Goal: Task Accomplishment & Management: Manage account settings

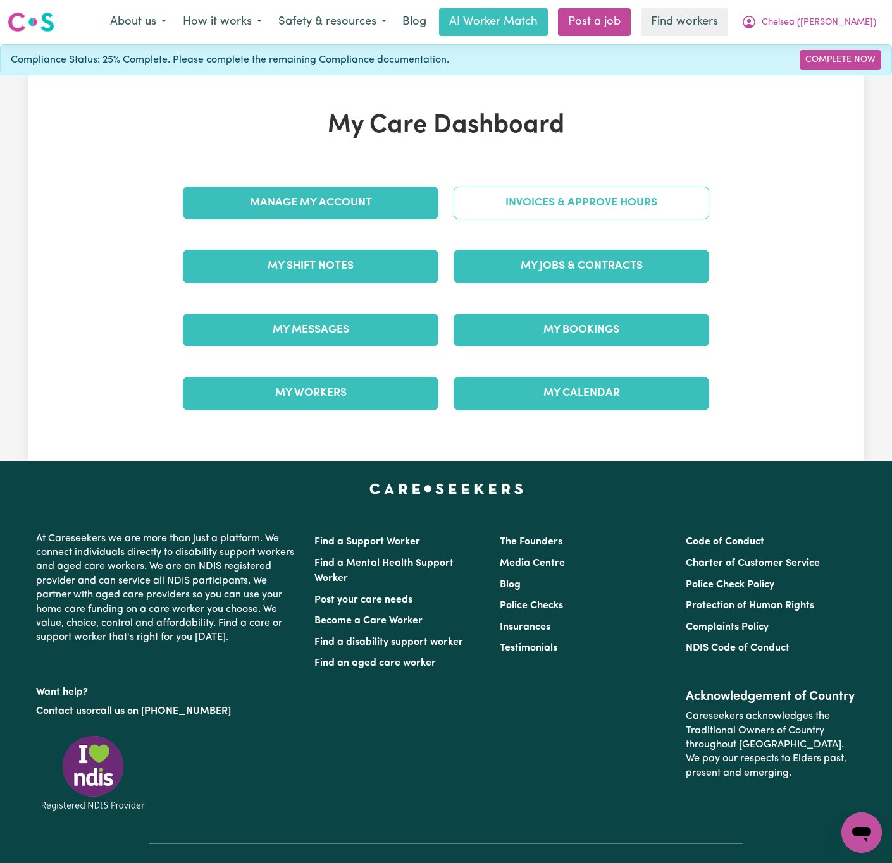
click at [526, 209] on link "Invoices & Approve Hours" at bounding box center [580, 203] width 255 height 33
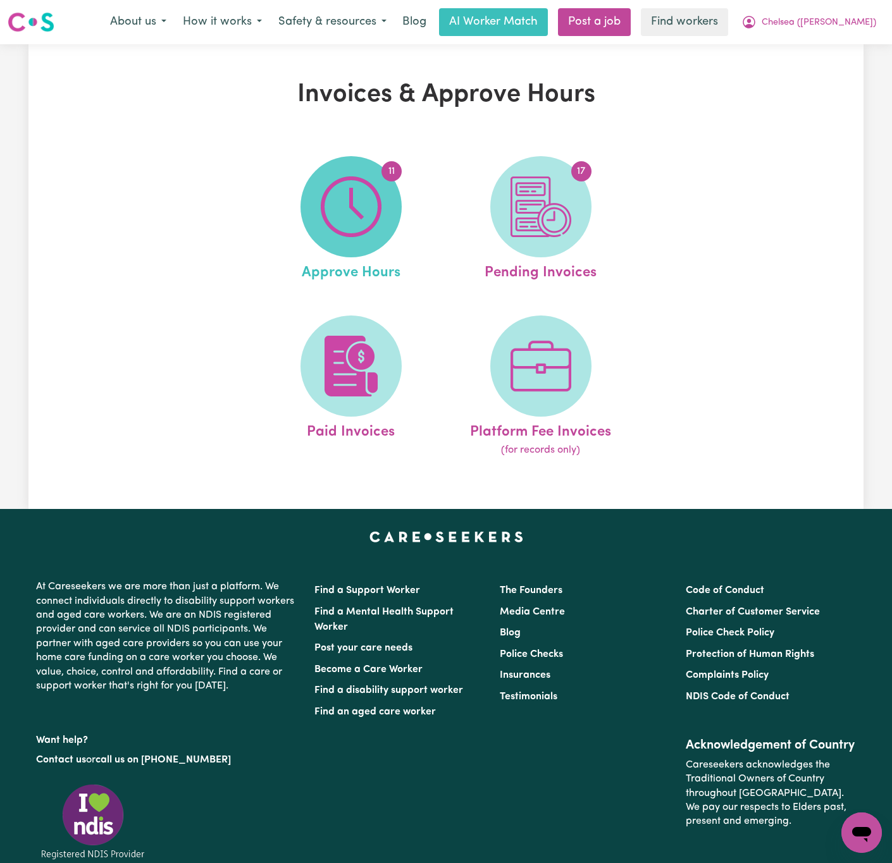
click at [378, 224] on img at bounding box center [351, 206] width 61 height 61
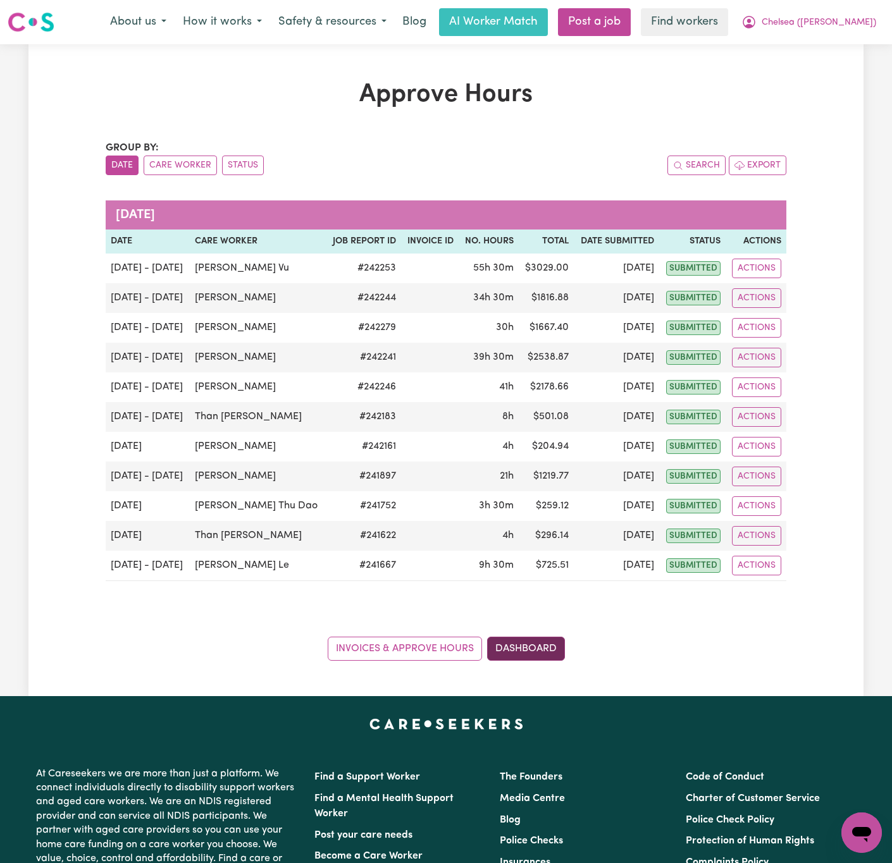
click at [538, 659] on link "Dashboard" at bounding box center [526, 649] width 78 height 24
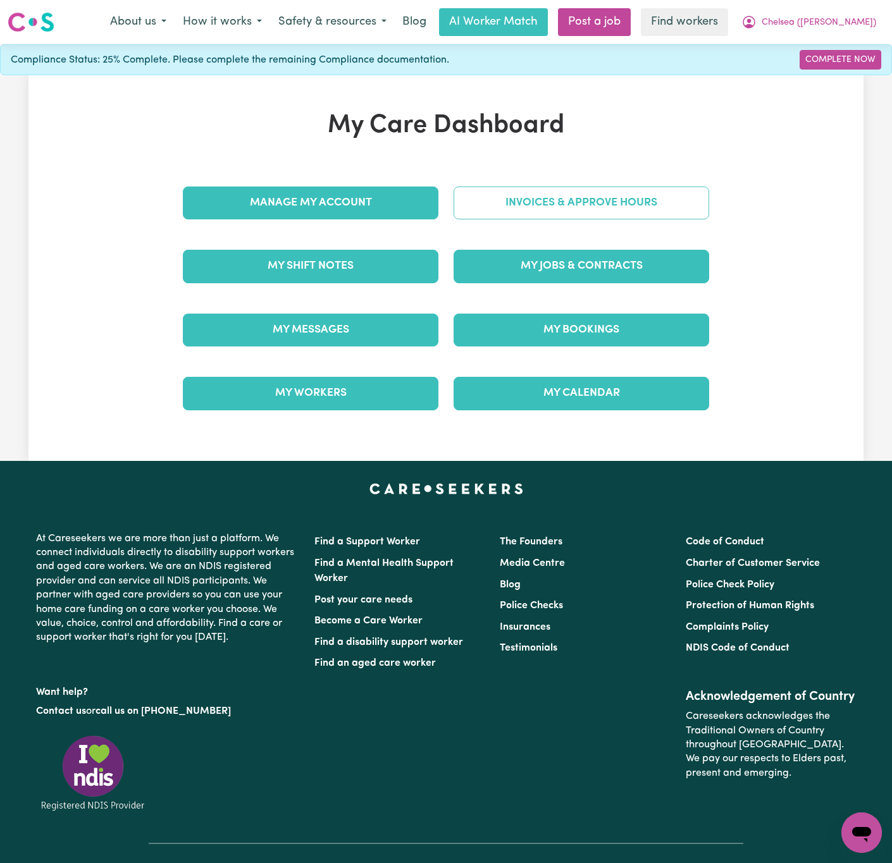
click at [575, 204] on link "Invoices & Approve Hours" at bounding box center [580, 203] width 255 height 33
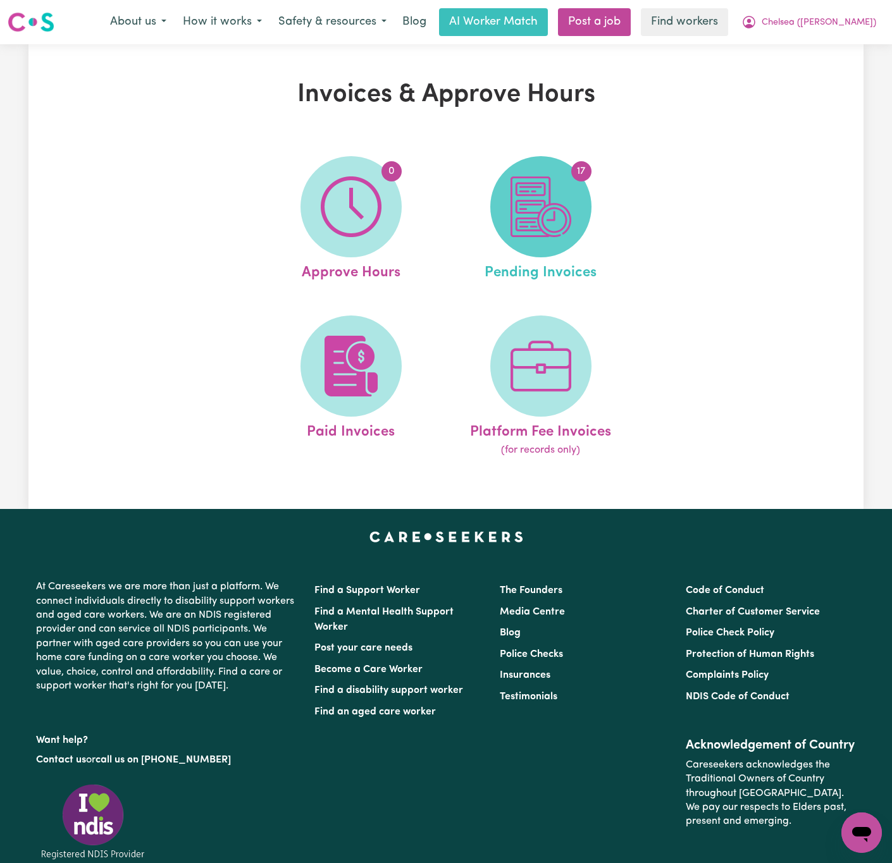
click at [527, 209] on img at bounding box center [540, 206] width 61 height 61
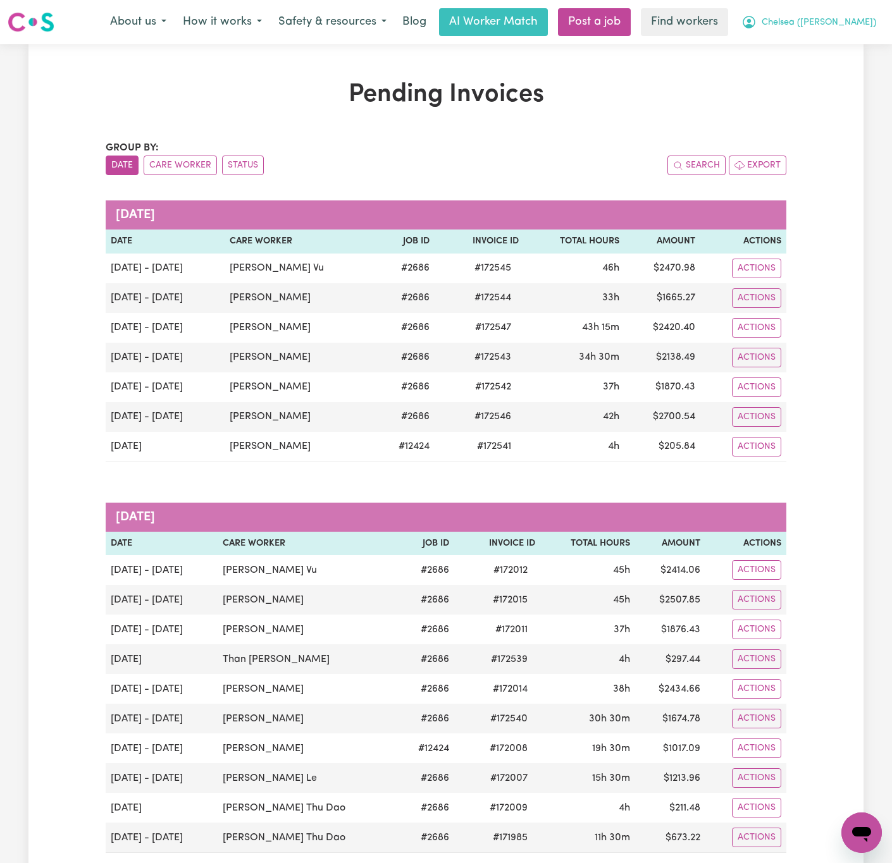
click at [860, 15] on button "Chelsea ([PERSON_NAME])" at bounding box center [808, 22] width 151 height 27
click at [860, 42] on link "My Dashboard" at bounding box center [834, 49] width 100 height 24
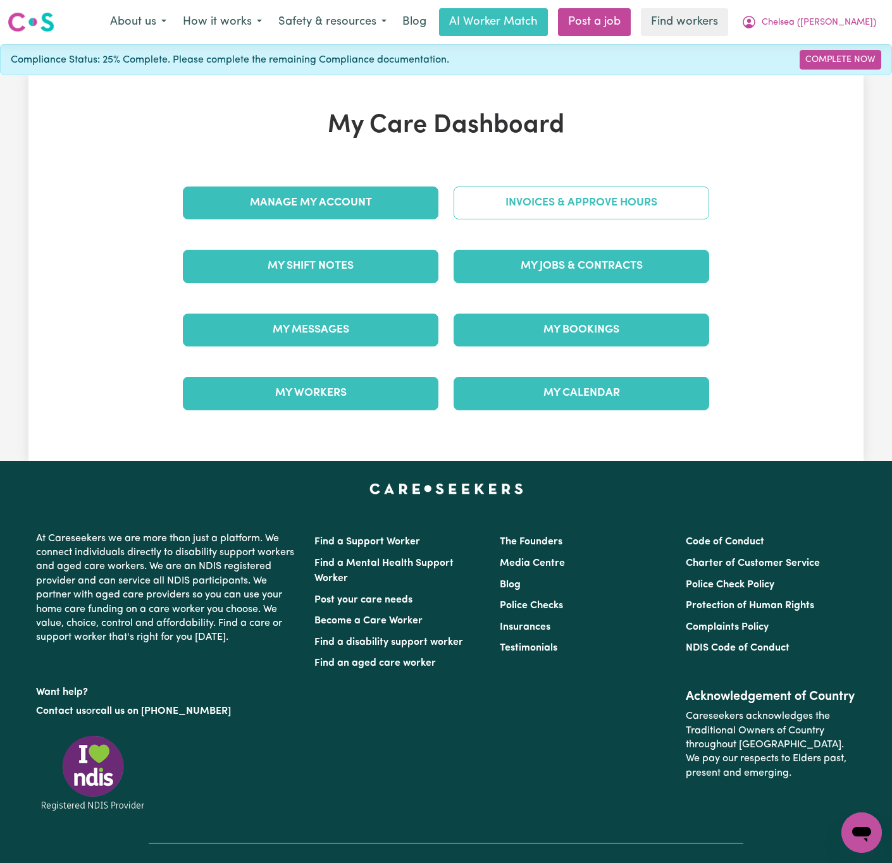
click at [613, 206] on link "Invoices & Approve Hours" at bounding box center [580, 203] width 255 height 33
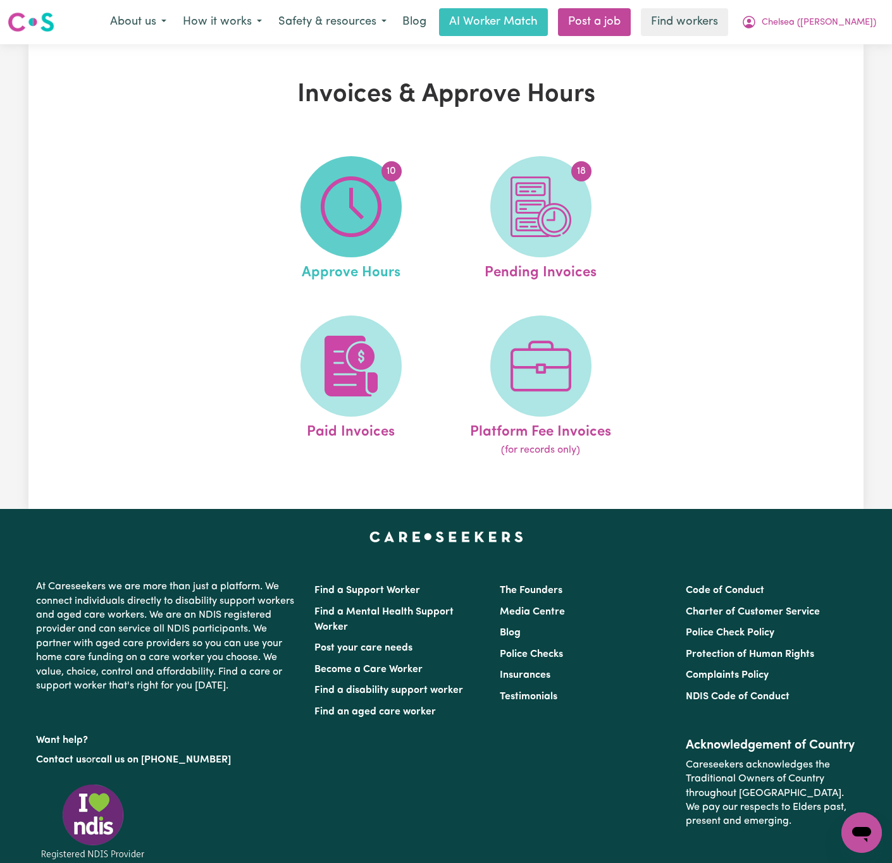
click at [359, 198] on img at bounding box center [351, 206] width 61 height 61
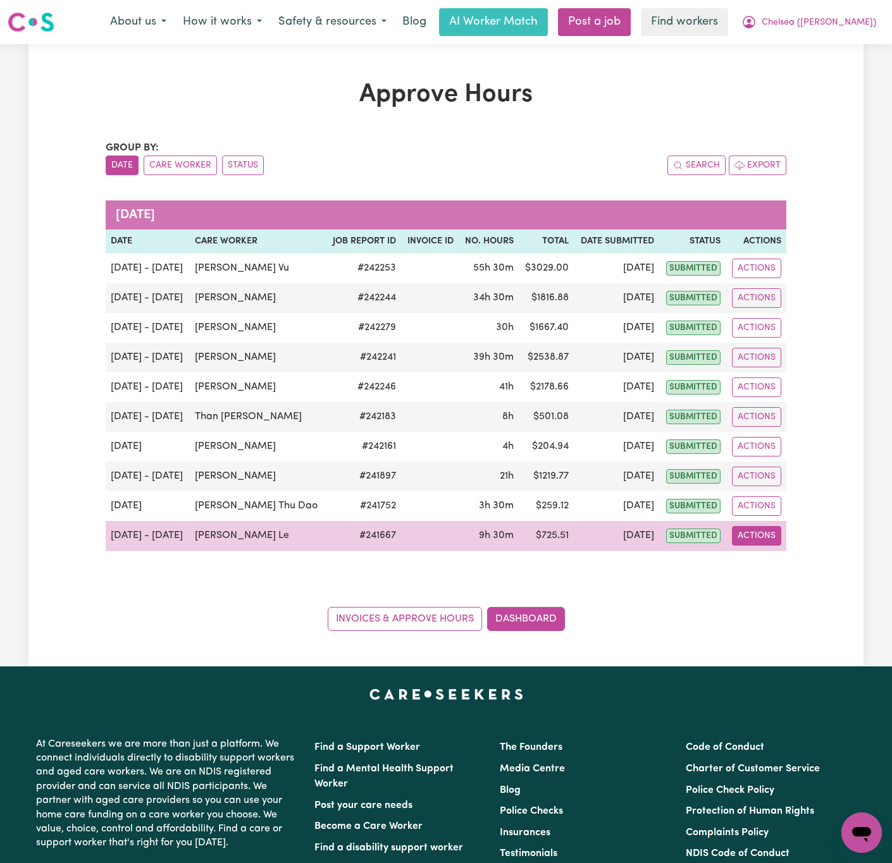
drag, startPoint x: 782, startPoint y: 541, endPoint x: 751, endPoint y: 545, distance: 30.6
click at [751, 545] on td "Actions" at bounding box center [755, 536] width 61 height 30
click at [752, 545] on button "Actions" at bounding box center [756, 536] width 49 height 20
click at [759, 568] on link "View Job Report" at bounding box center [791, 565] width 108 height 25
select select "pm"
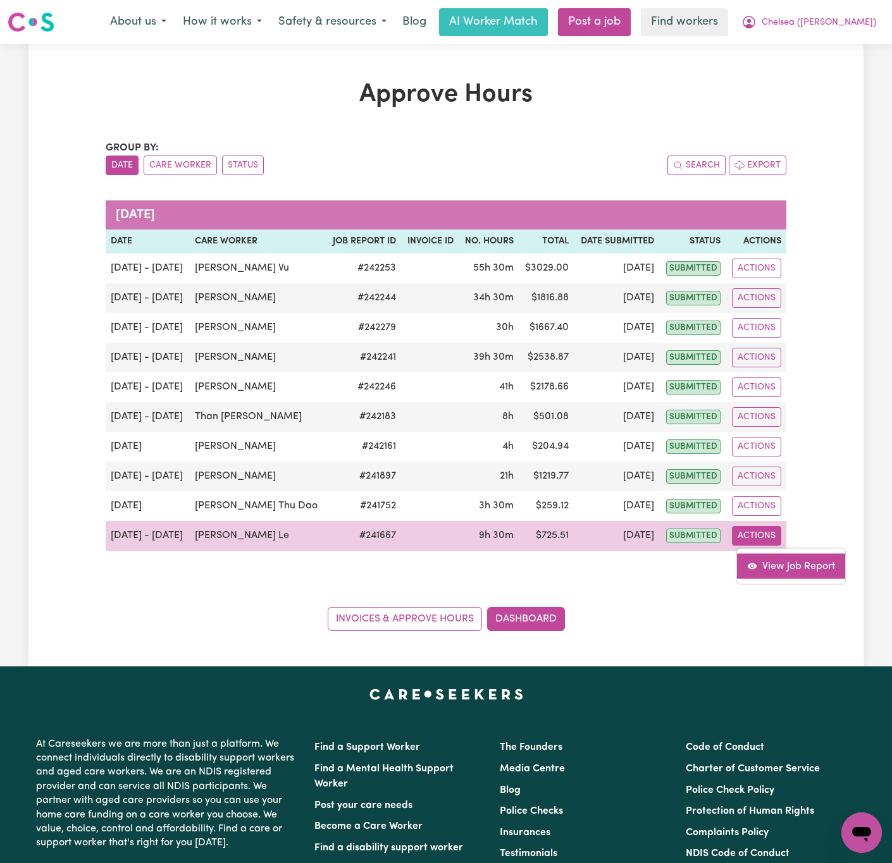
select select "pm"
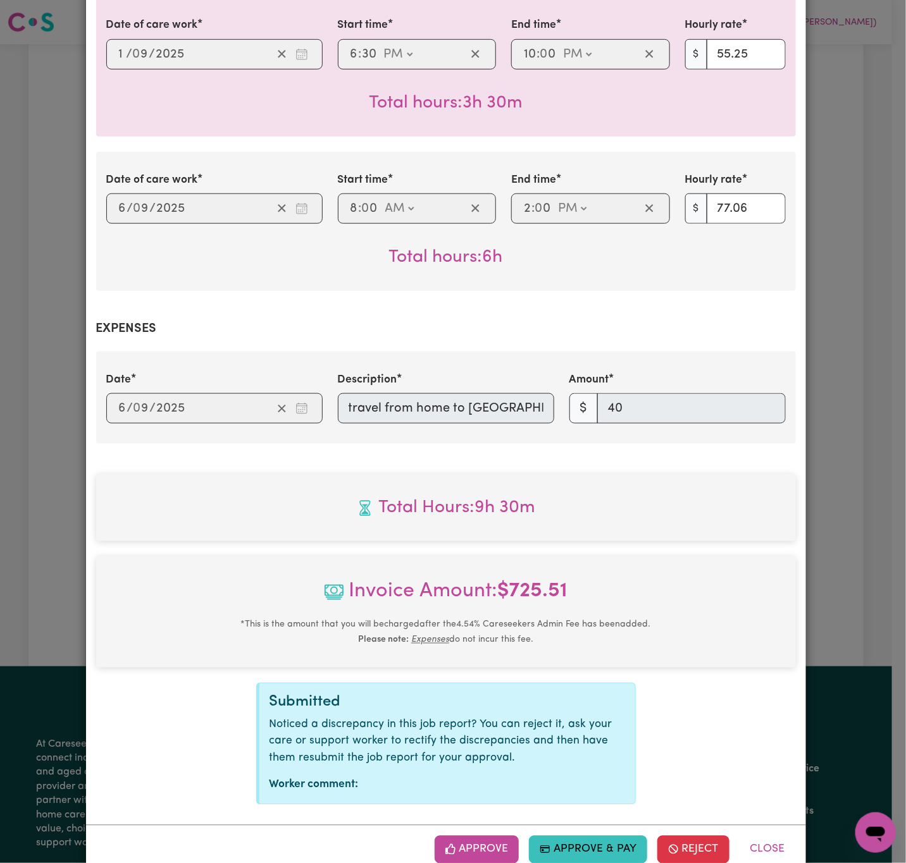
scroll to position [365, 0]
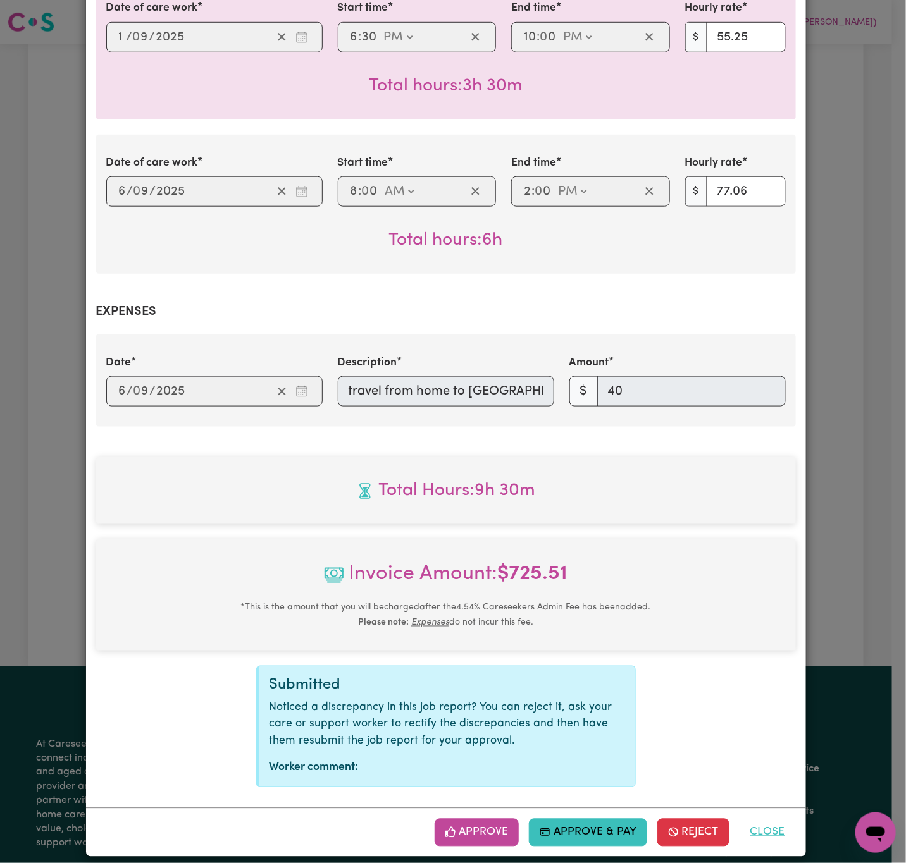
click at [755, 819] on button "Close" at bounding box center [767, 833] width 56 height 28
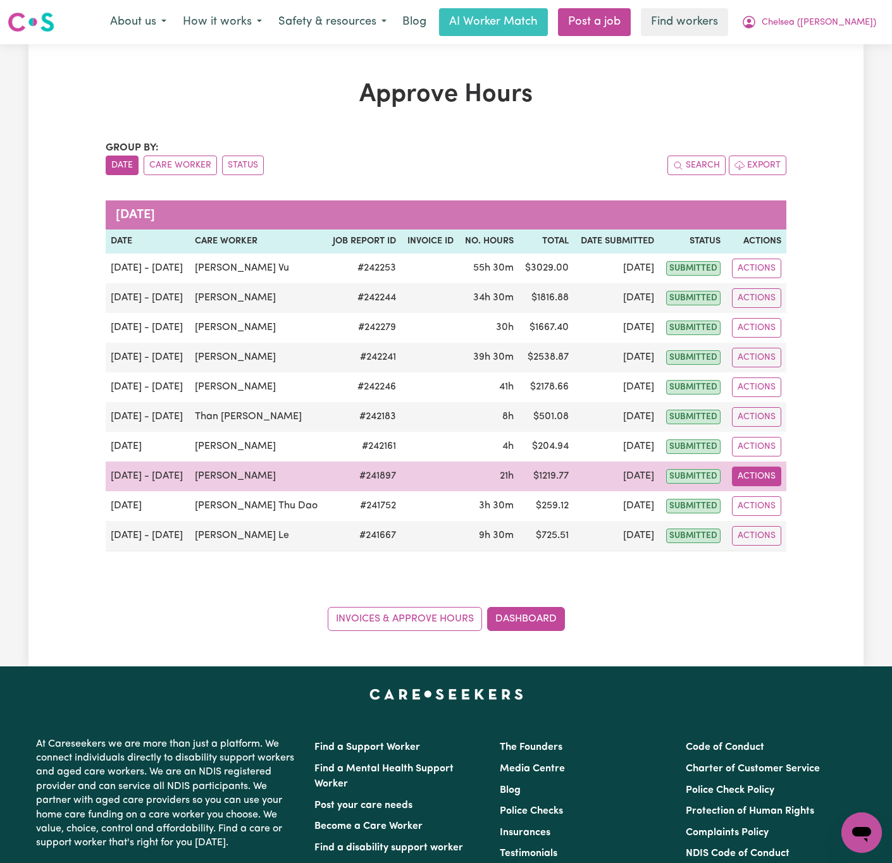
click at [752, 486] on button "Actions" at bounding box center [756, 477] width 49 height 20
click at [771, 509] on link "View Job Report" at bounding box center [791, 506] width 108 height 25
select select "pm"
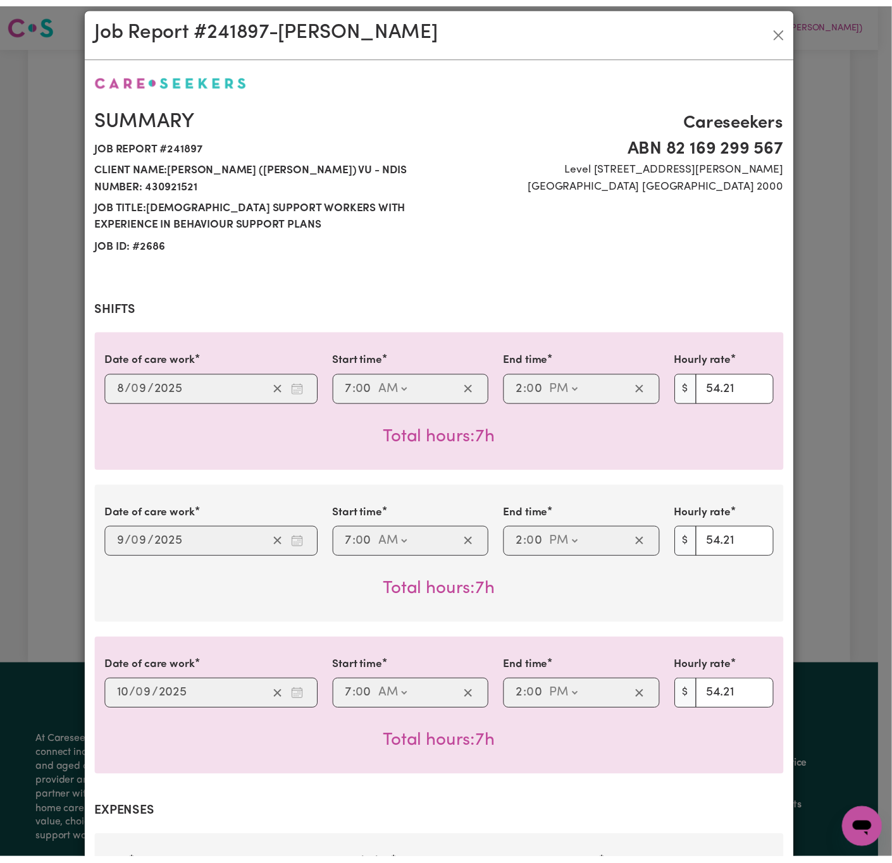
scroll to position [0, 0]
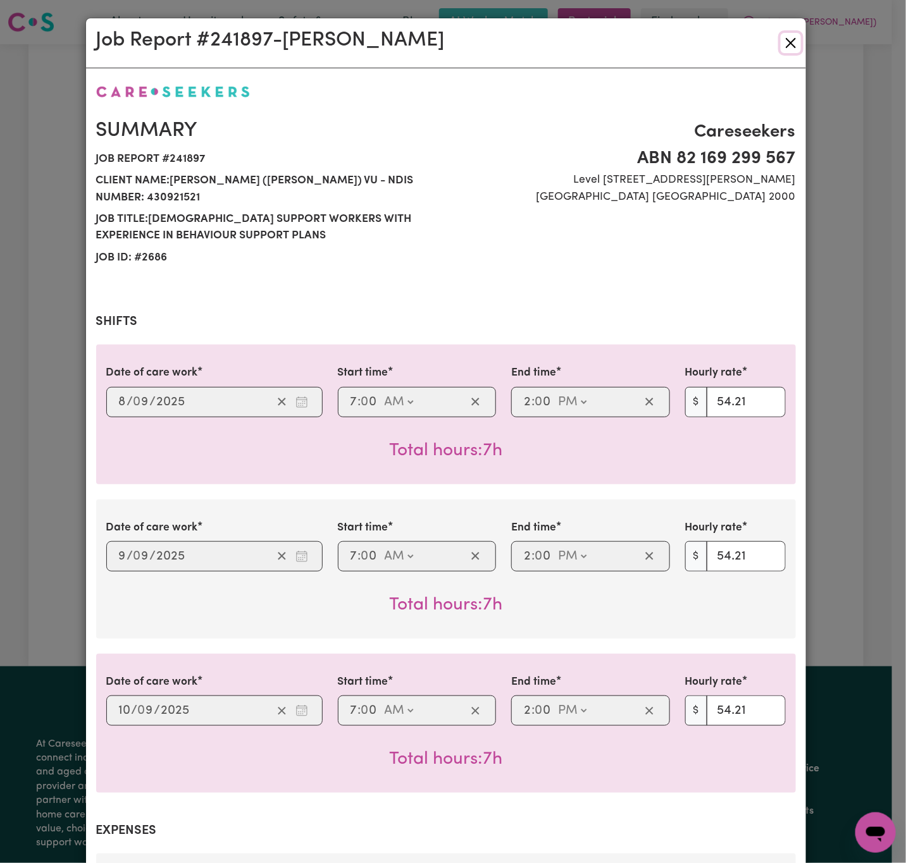
drag, startPoint x: 788, startPoint y: 39, endPoint x: 778, endPoint y: 53, distance: 17.4
click at [788, 39] on button "Close" at bounding box center [790, 43] width 20 height 20
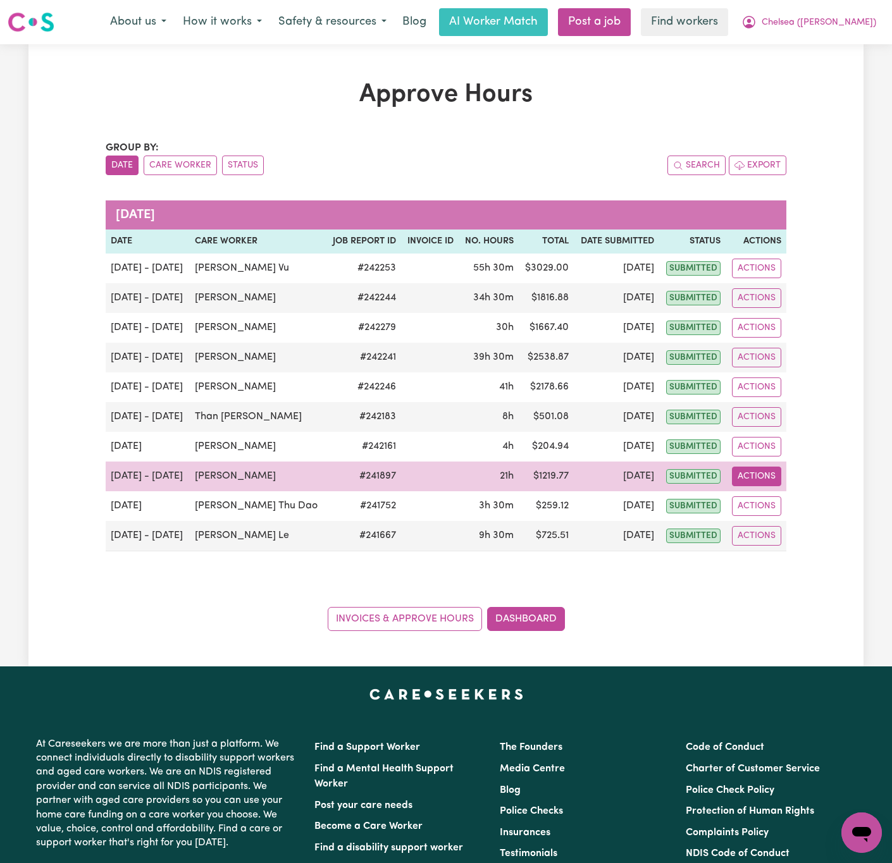
click at [756, 484] on button "Actions" at bounding box center [756, 477] width 49 height 20
click at [780, 505] on link "View Job Report" at bounding box center [791, 506] width 108 height 25
select select "pm"
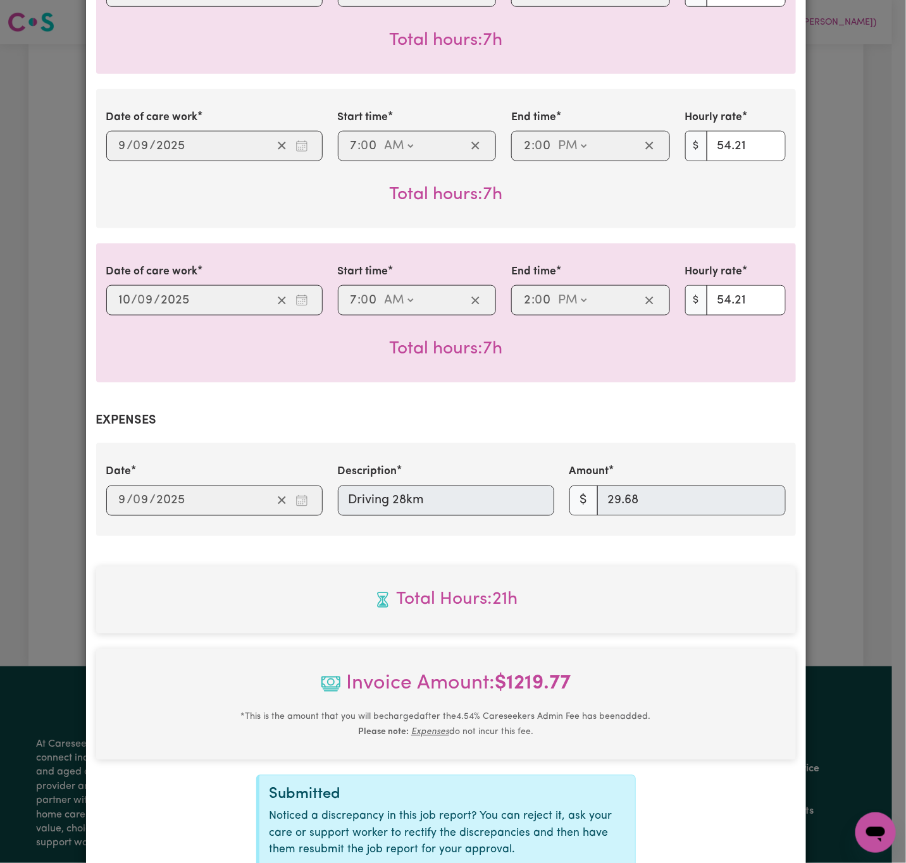
scroll to position [520, 0]
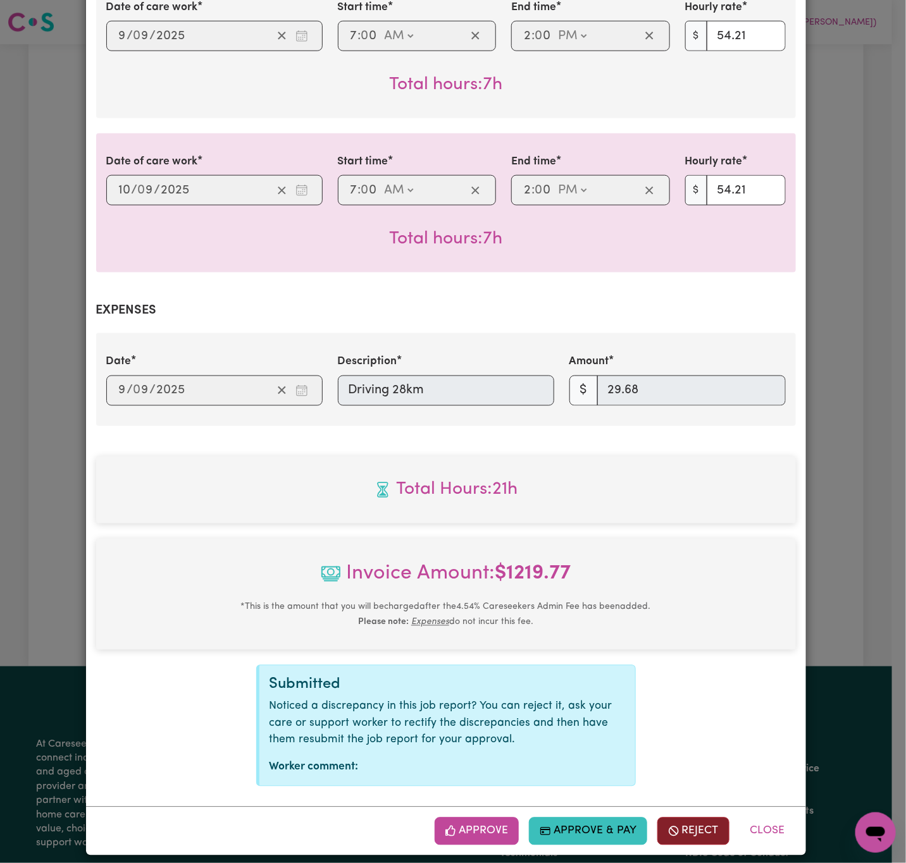
click at [681, 820] on button "Reject" at bounding box center [693, 832] width 72 height 28
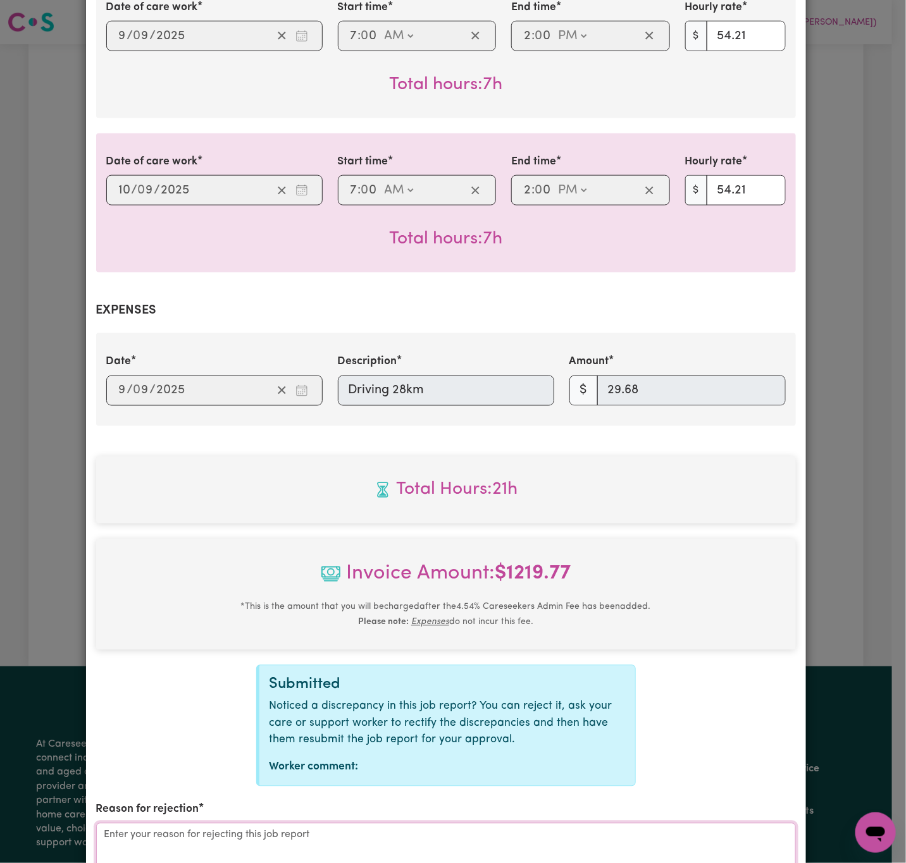
click at [577, 826] on textarea "Reason for rejection" at bounding box center [445, 870] width 699 height 95
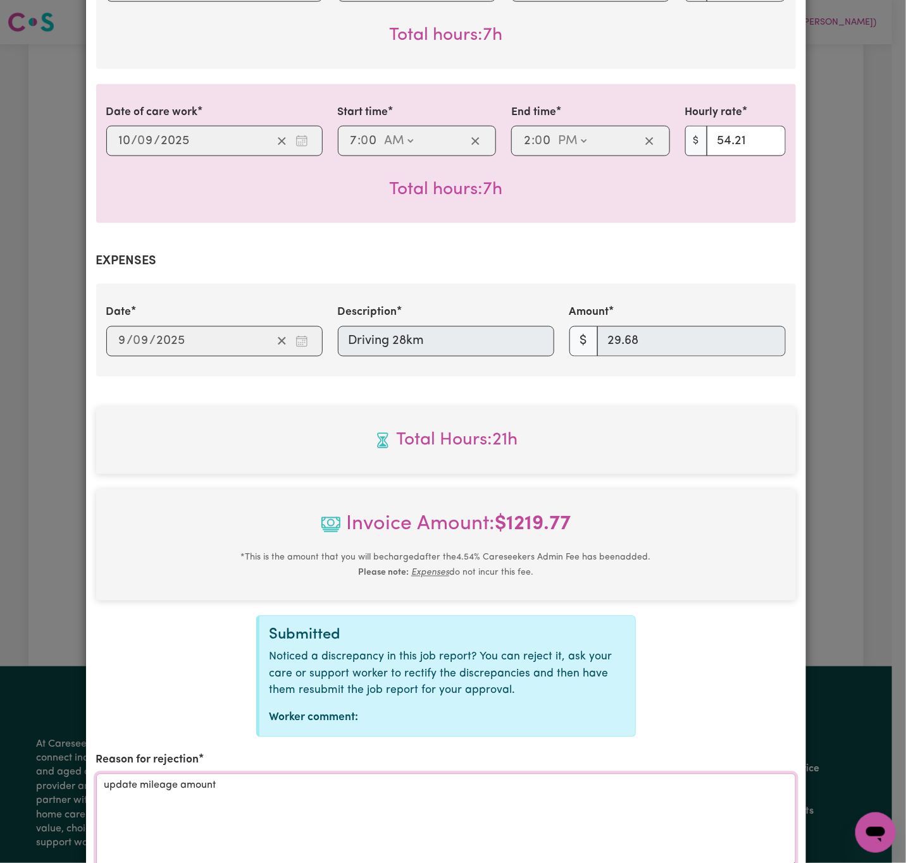
scroll to position [742, 0]
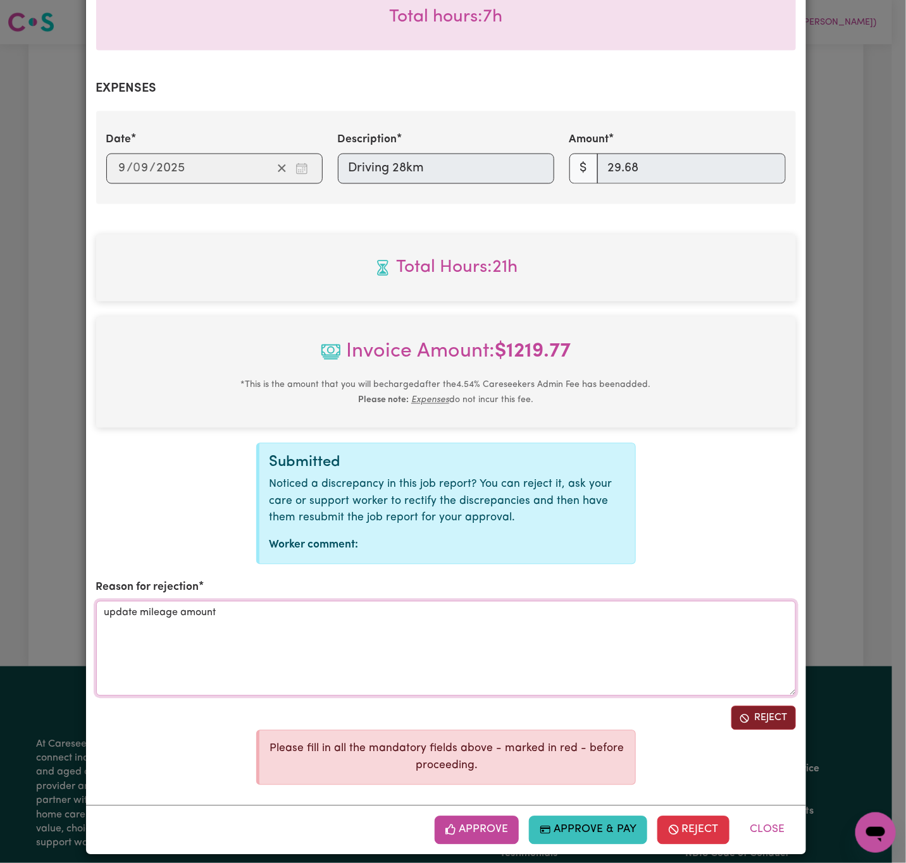
type textarea "update mileage amount"
click at [742, 714] on button "Reject" at bounding box center [763, 718] width 65 height 24
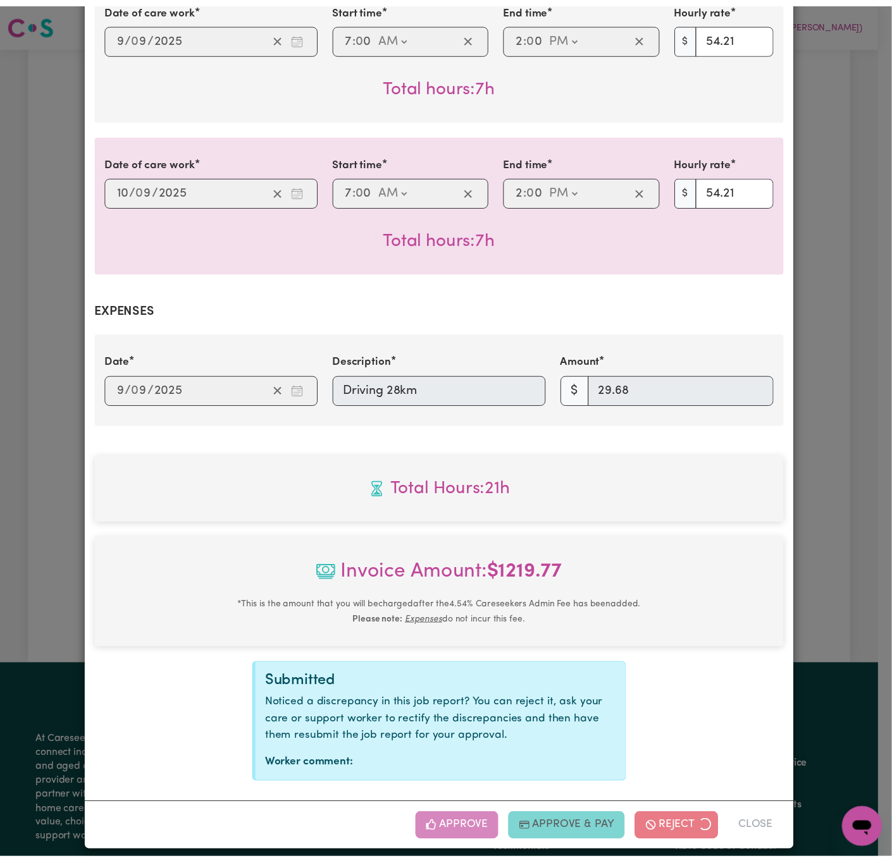
scroll to position [393, 0]
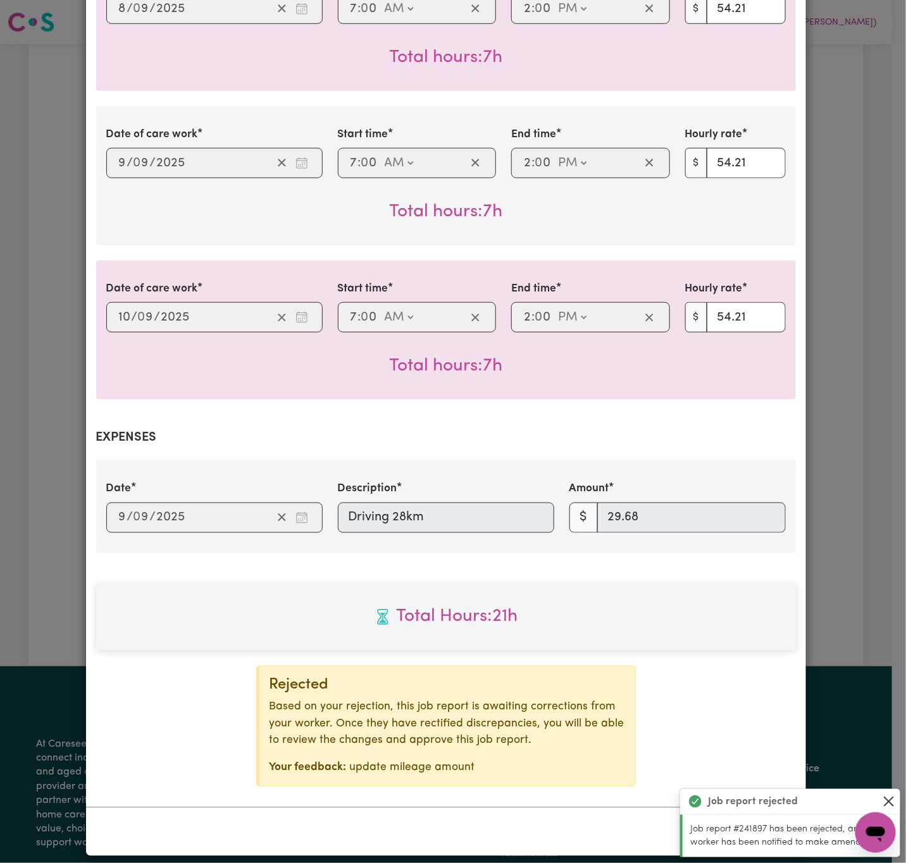
click at [890, 805] on button "Close" at bounding box center [888, 801] width 15 height 15
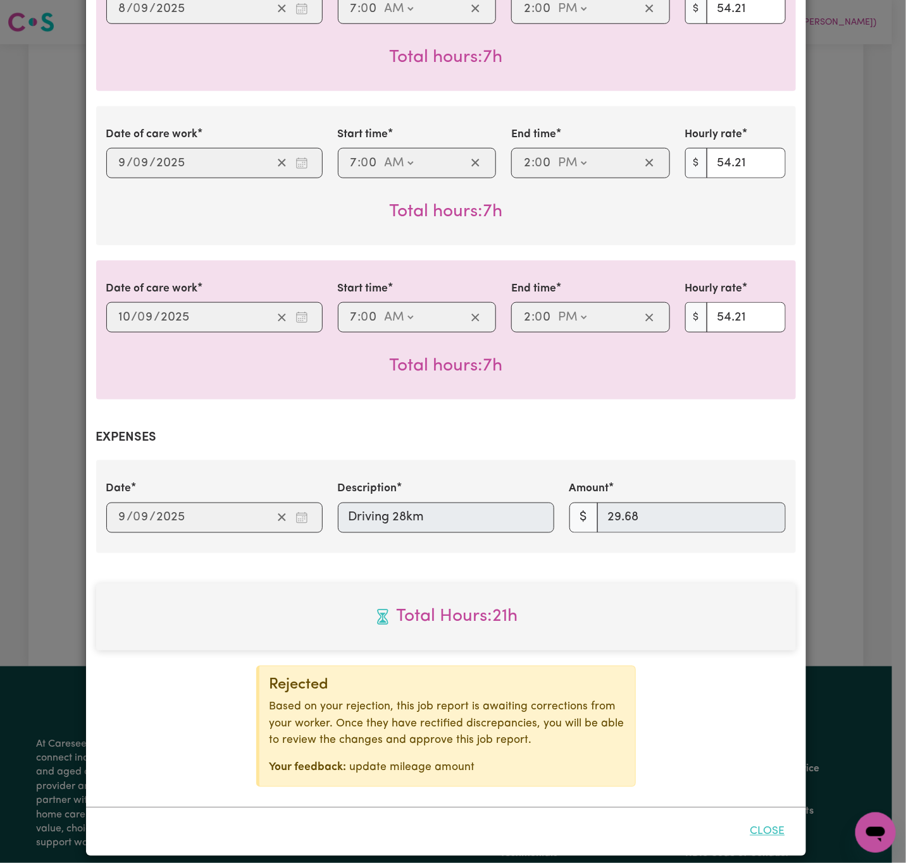
click at [771, 818] on button "Close" at bounding box center [767, 832] width 56 height 28
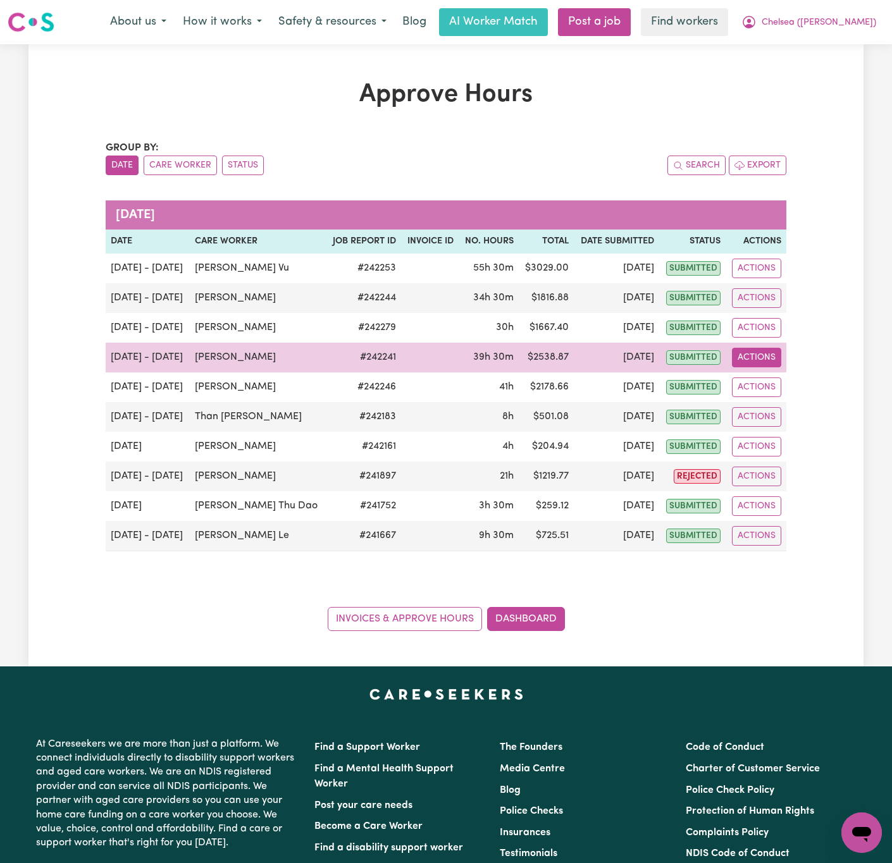
click at [755, 361] on button "Actions" at bounding box center [756, 358] width 49 height 20
click at [771, 383] on link "View Job Report" at bounding box center [791, 387] width 108 height 25
select select "pm"
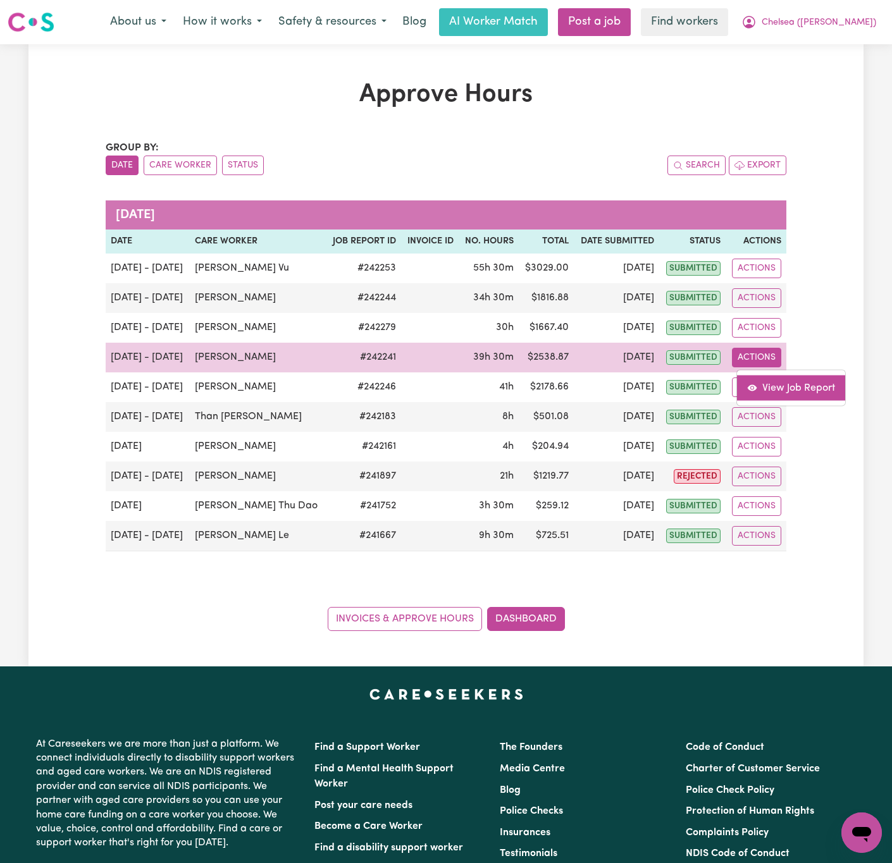
select select "pm"
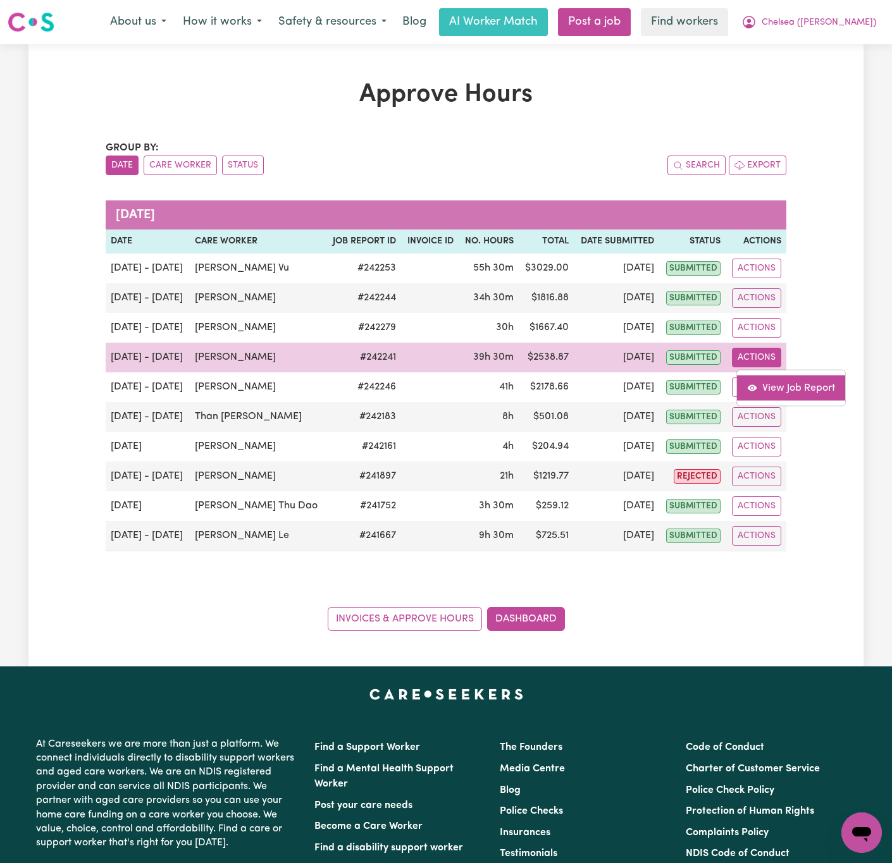
select select "pm"
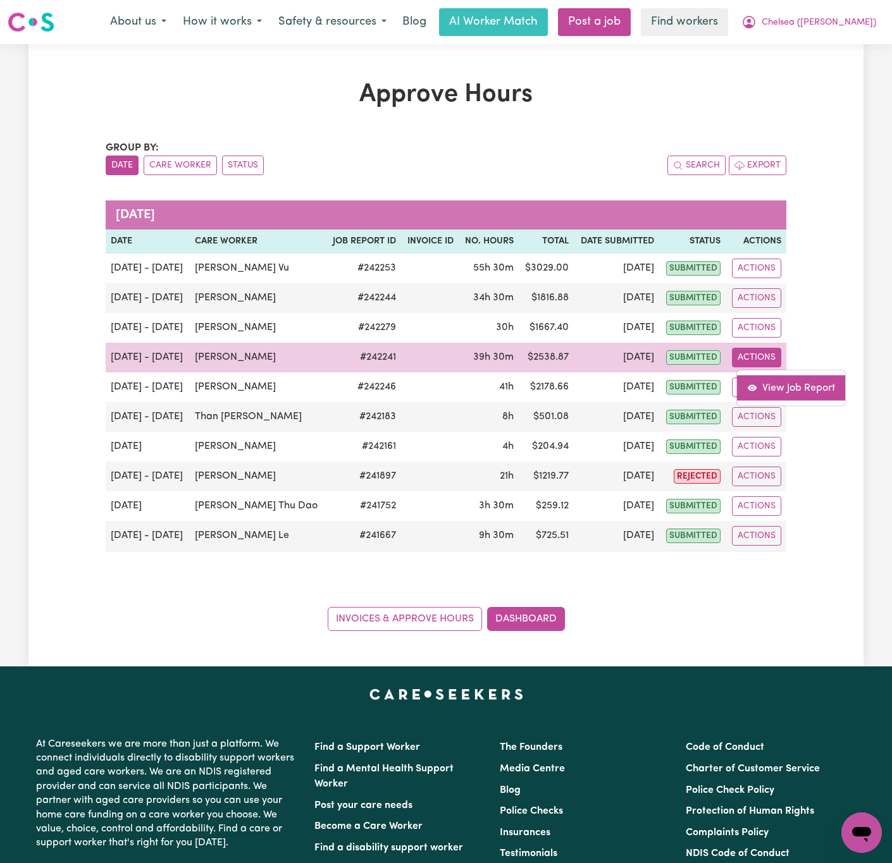
select select "pm"
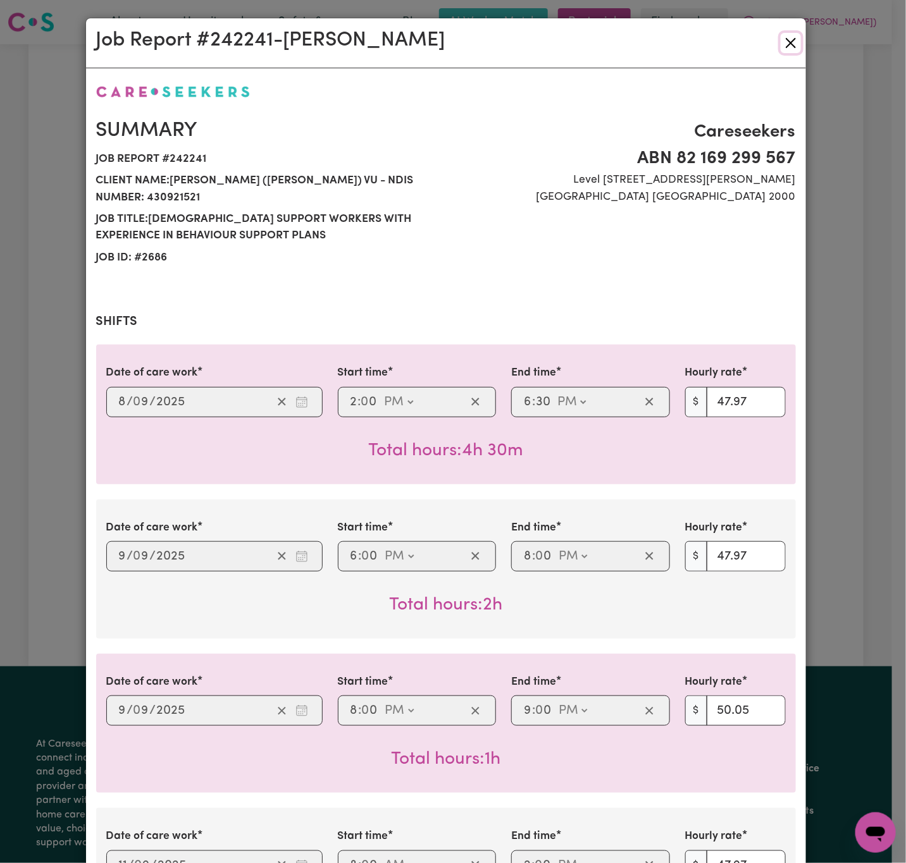
click at [780, 37] on button "Close" at bounding box center [790, 43] width 20 height 20
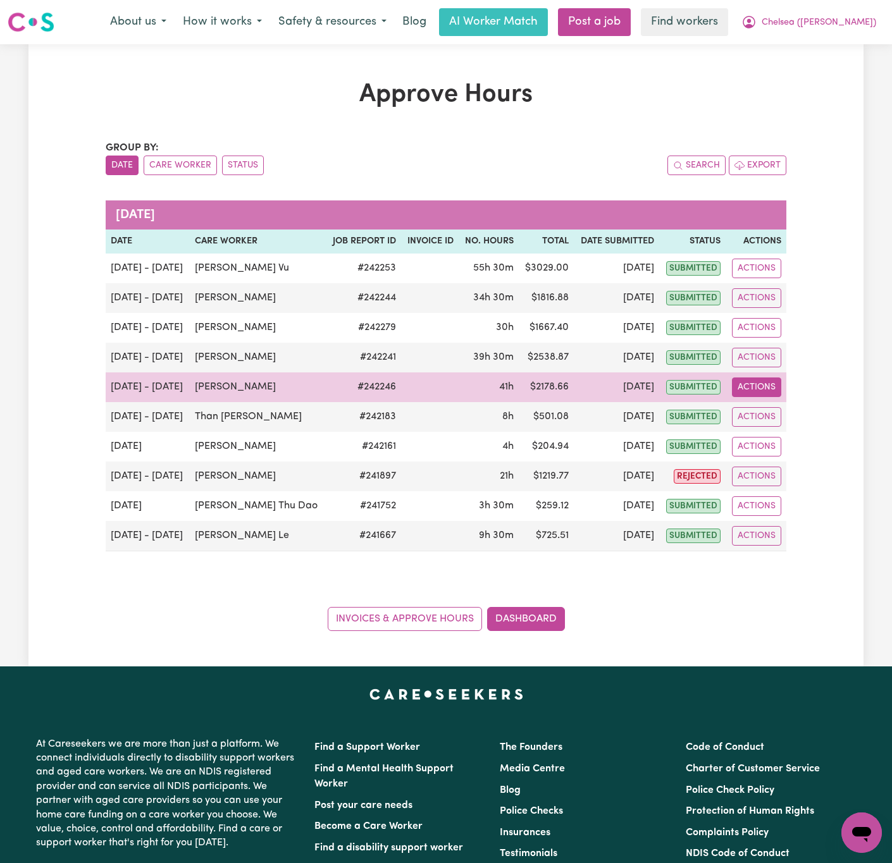
click at [761, 389] on button "Actions" at bounding box center [756, 388] width 49 height 20
drag, startPoint x: 777, startPoint y: 400, endPoint x: 803, endPoint y: 415, distance: 30.6
click at [803, 415] on link "View Job Report" at bounding box center [791, 417] width 108 height 25
select select "pm"
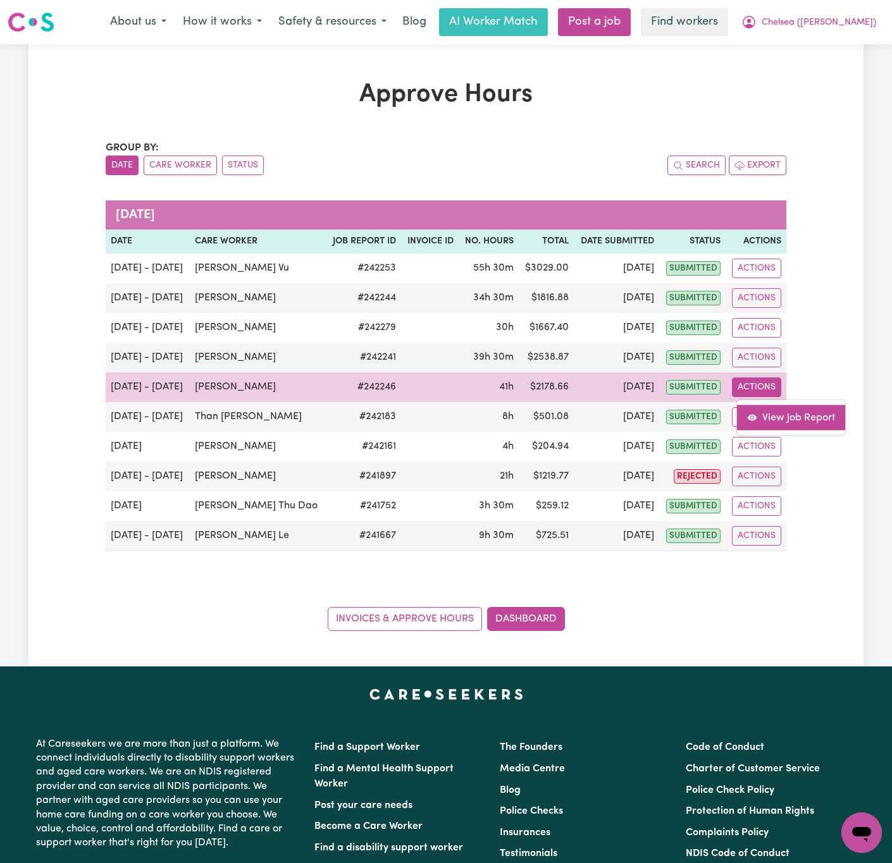
select select "pm"
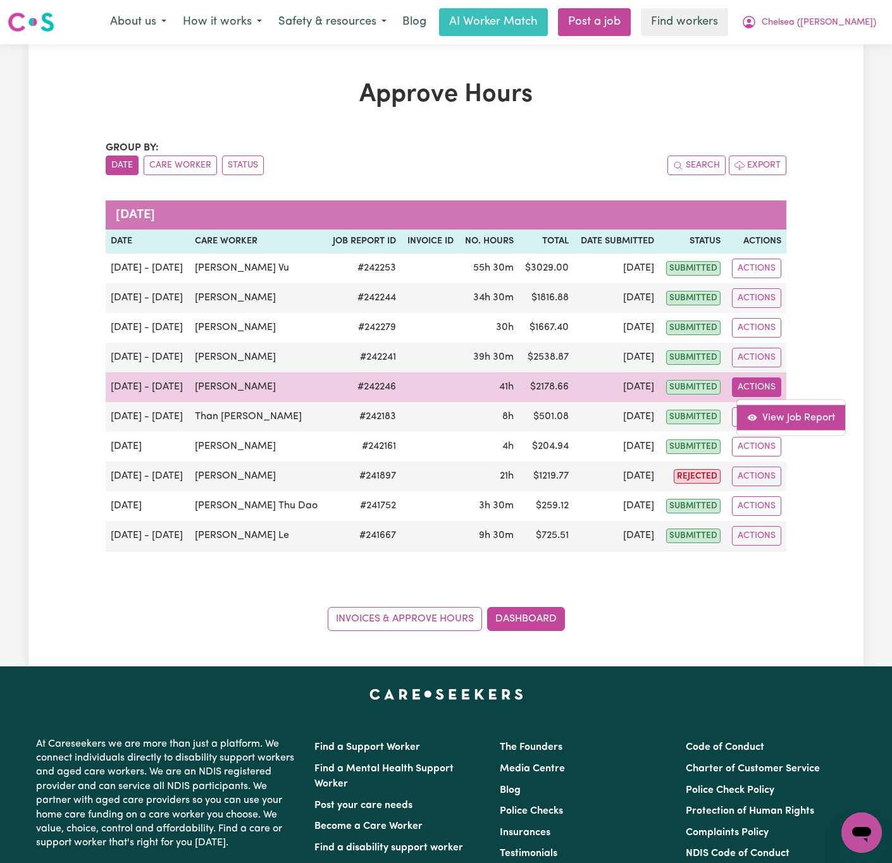
select select "pm"
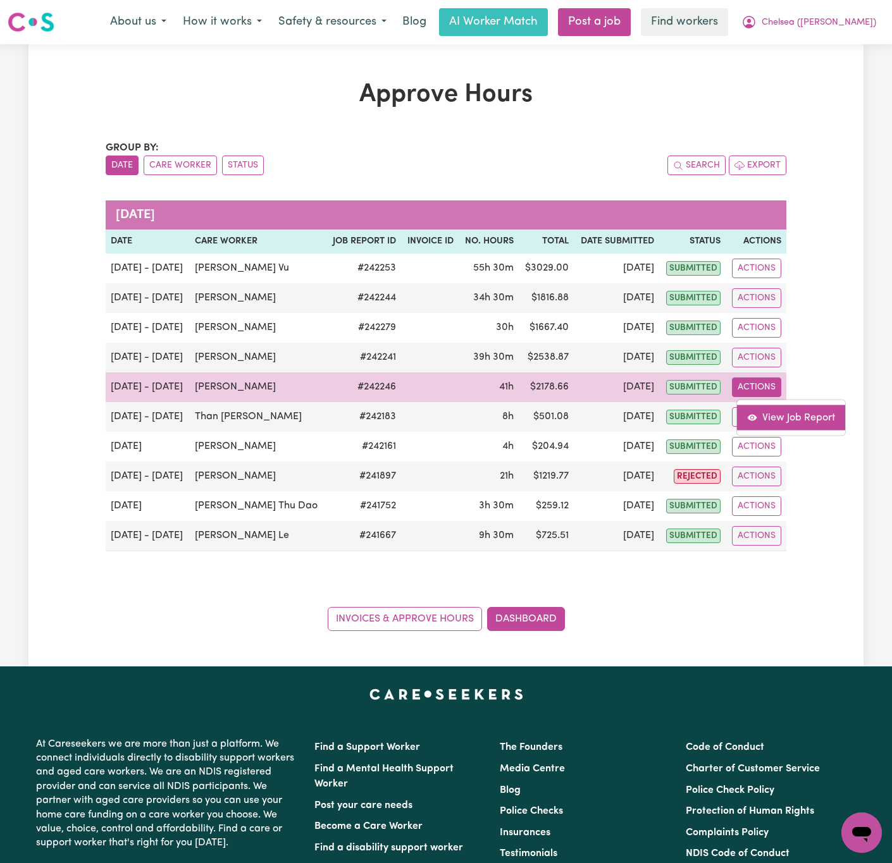
select select "pm"
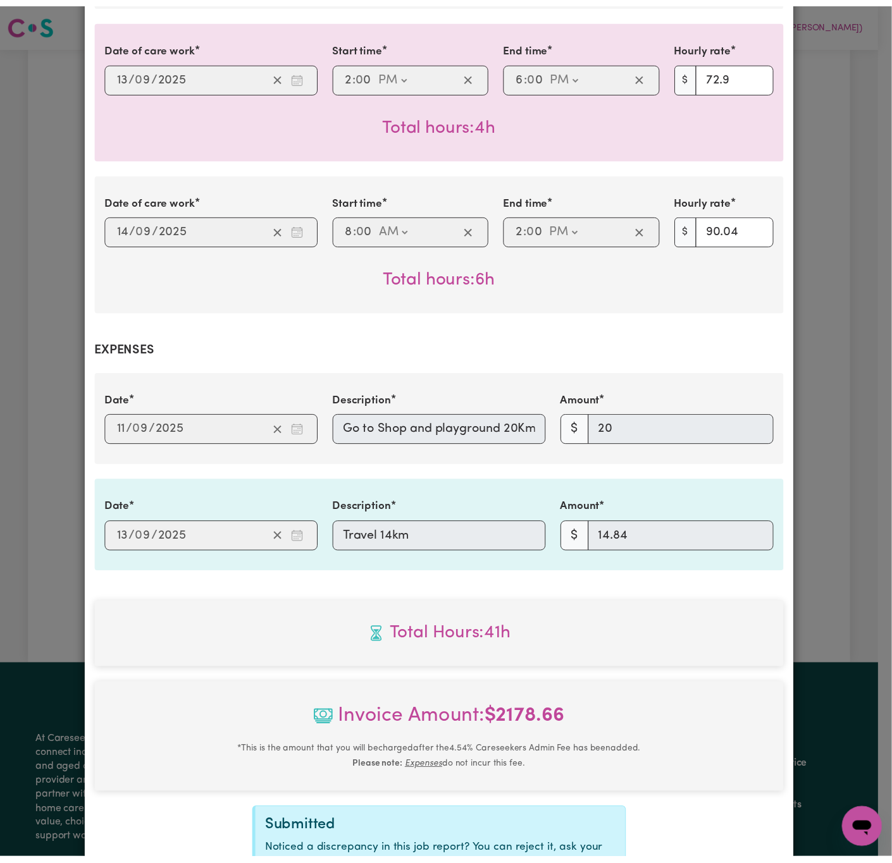
scroll to position [1715, 0]
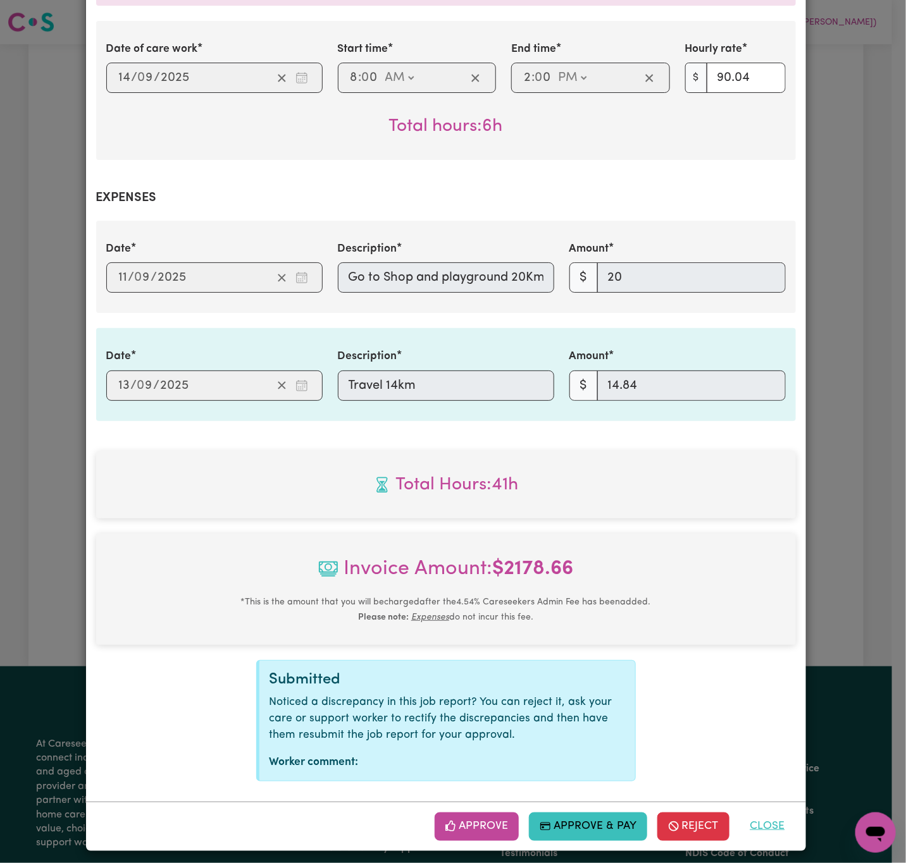
click at [761, 814] on button "Close" at bounding box center [767, 827] width 56 height 28
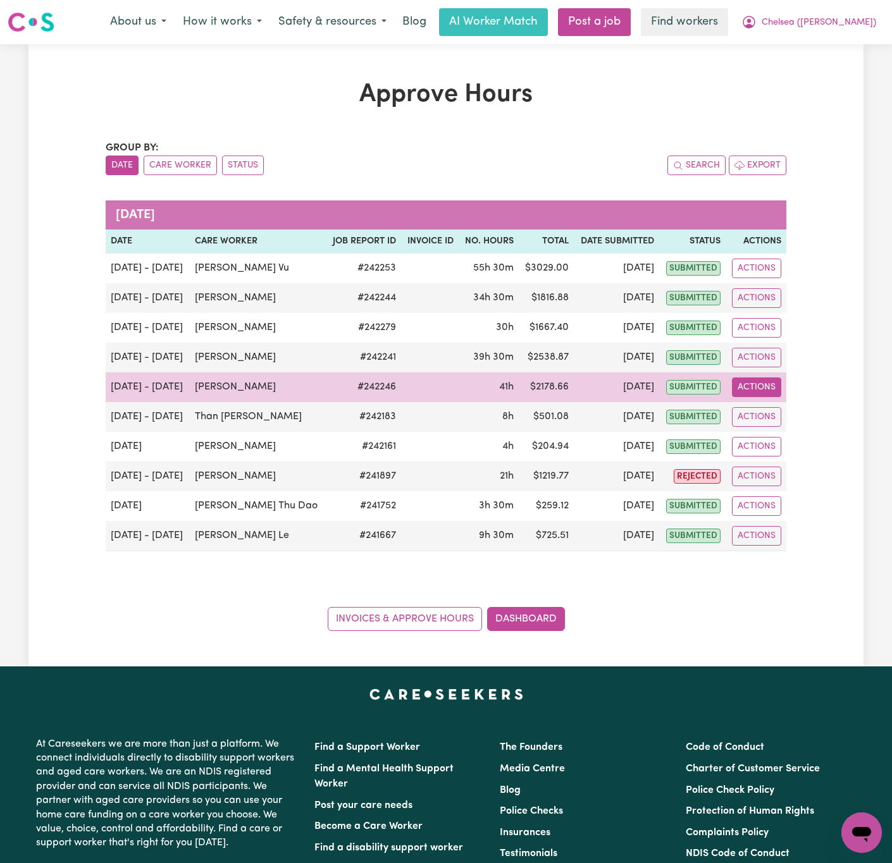
click at [757, 395] on button "Actions" at bounding box center [756, 388] width 49 height 20
click at [780, 408] on div "View Job Report" at bounding box center [790, 417] width 109 height 37
click at [780, 410] on link "View Job Report" at bounding box center [791, 417] width 108 height 25
select select "pm"
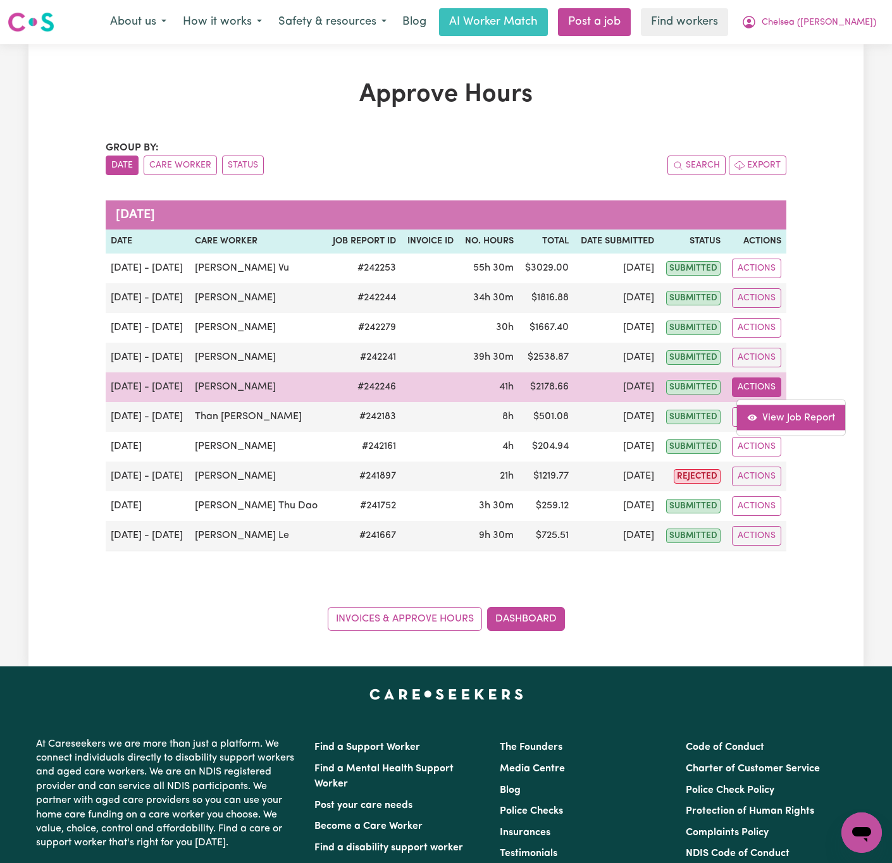
select select "pm"
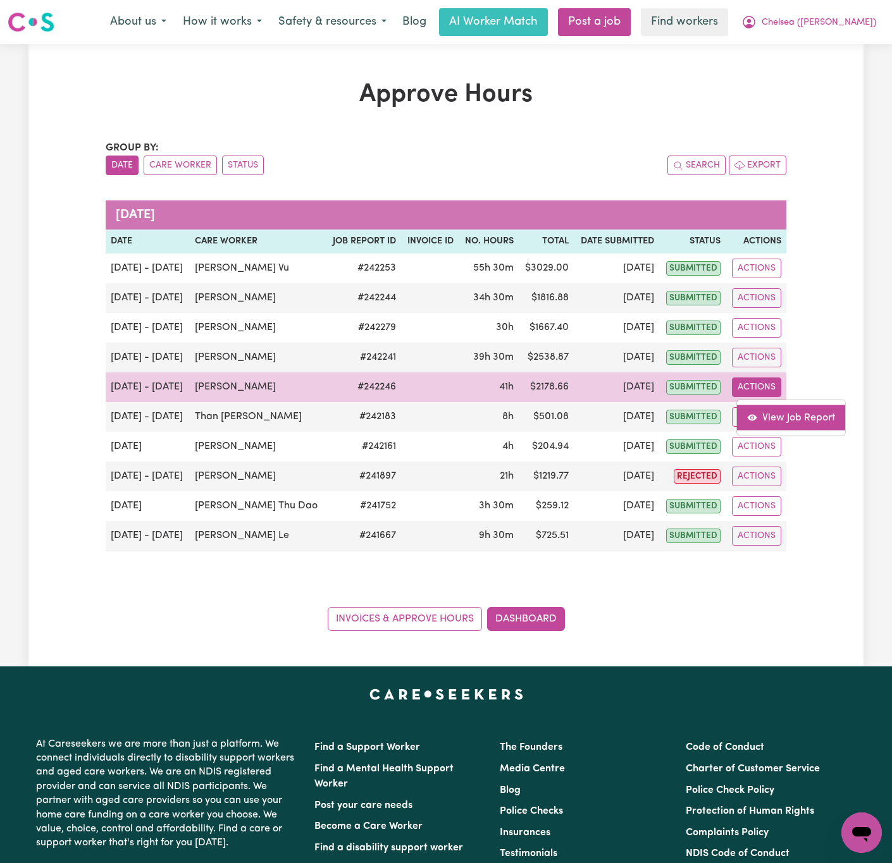
select select "pm"
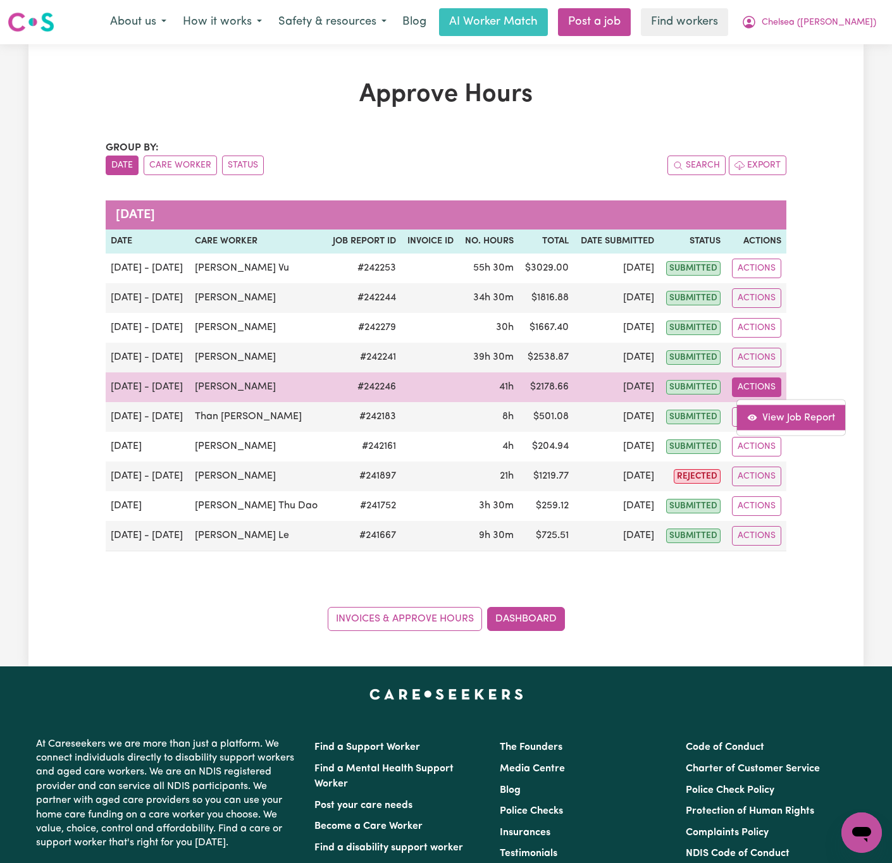
select select "pm"
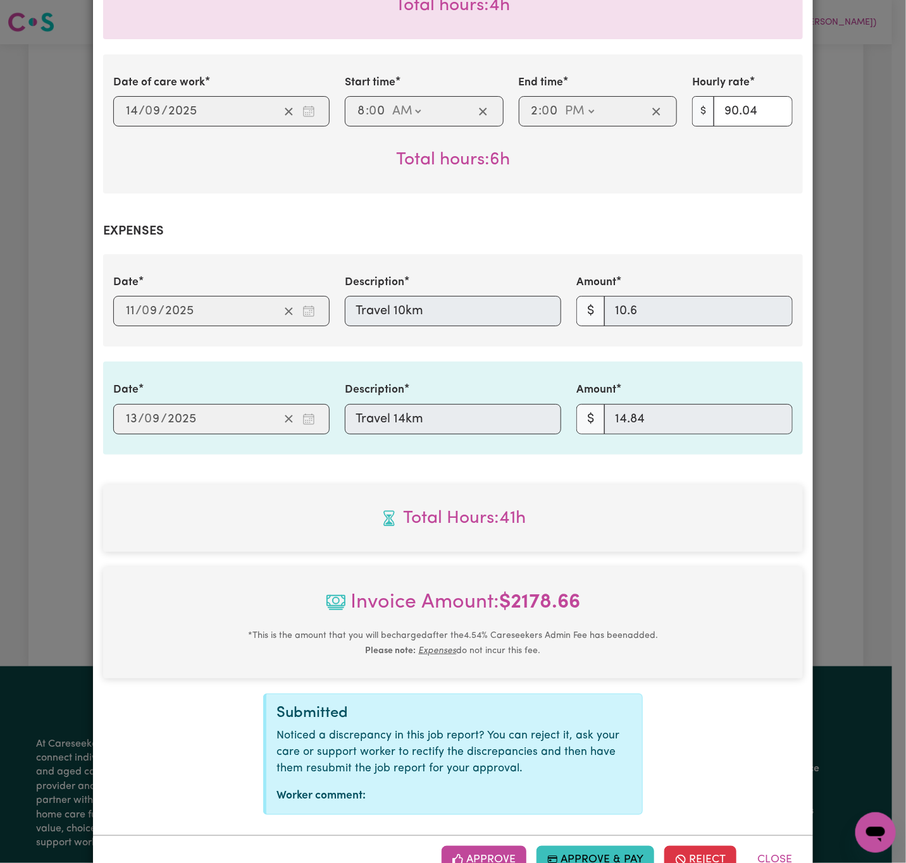
scroll to position [1715, 0]
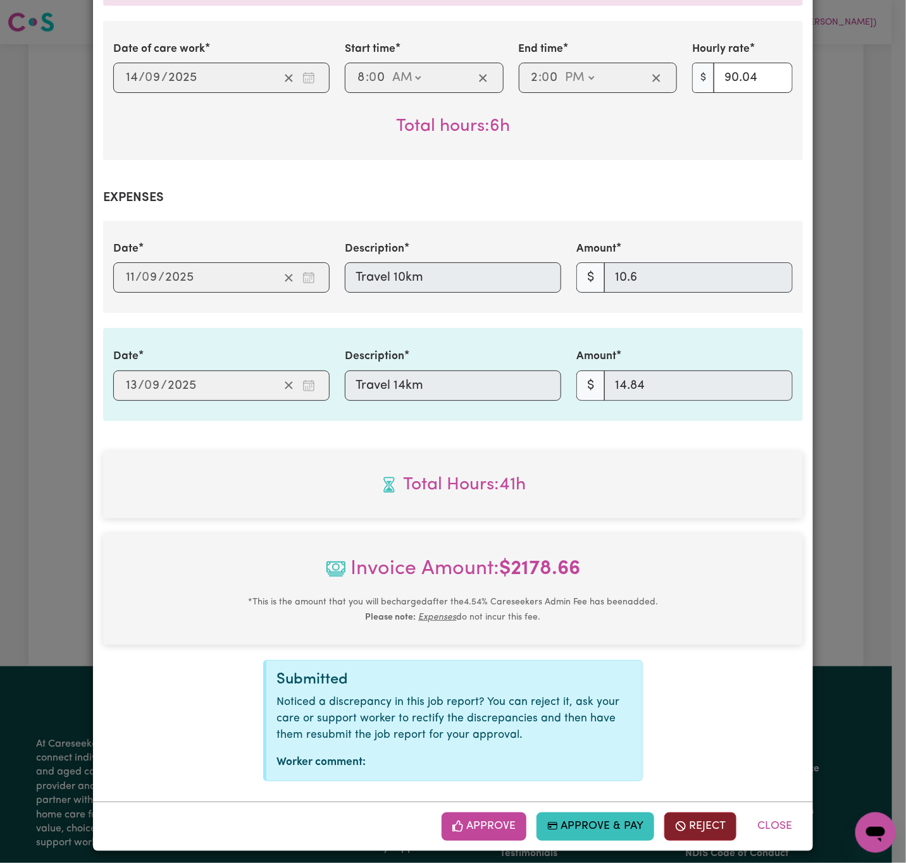
click at [716, 821] on button "Reject" at bounding box center [700, 827] width 72 height 28
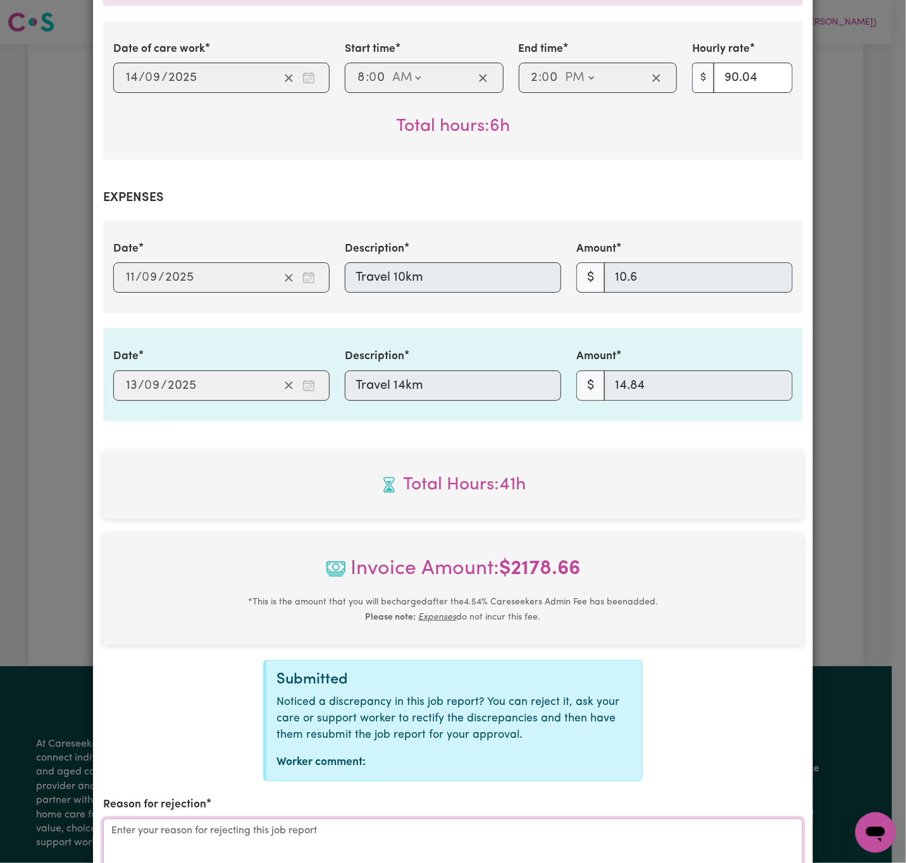
click at [582, 835] on textarea "Reason for rejection" at bounding box center [452, 866] width 699 height 95
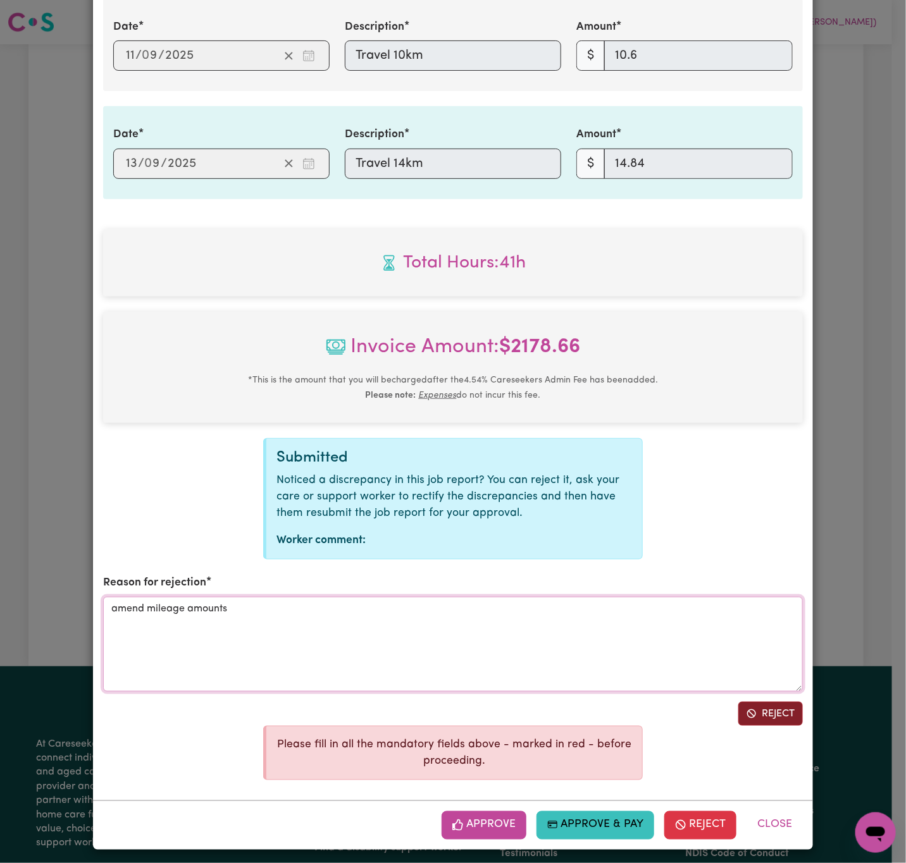
type textarea "amend mileage amounts"
click at [767, 710] on button "Reject" at bounding box center [770, 714] width 65 height 24
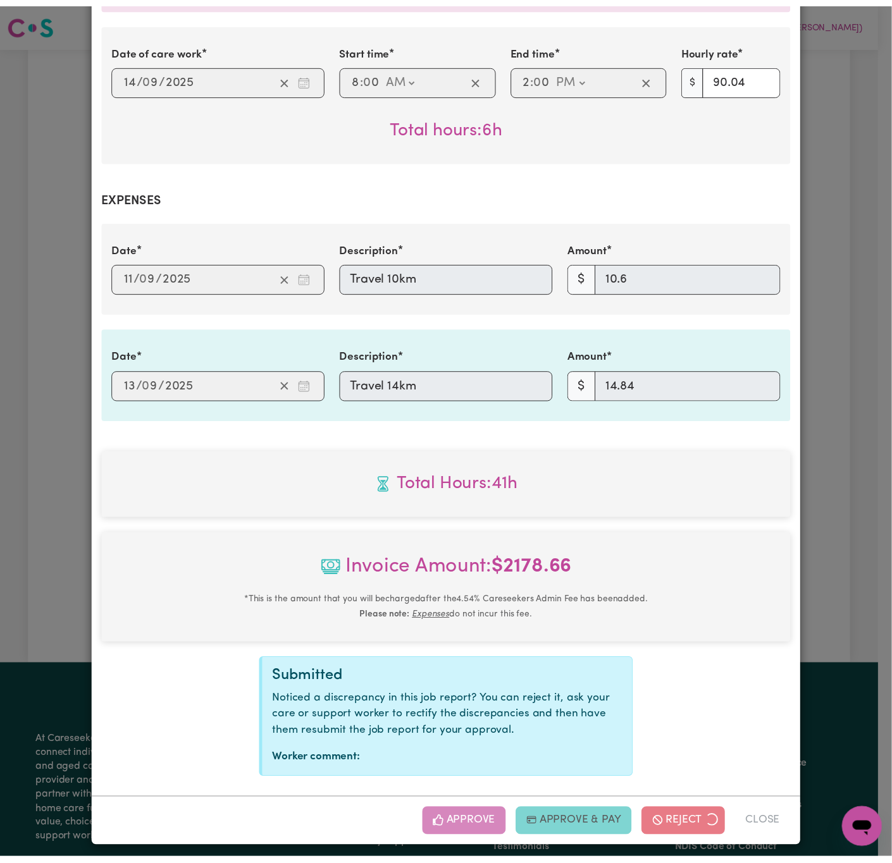
scroll to position [1588, 0]
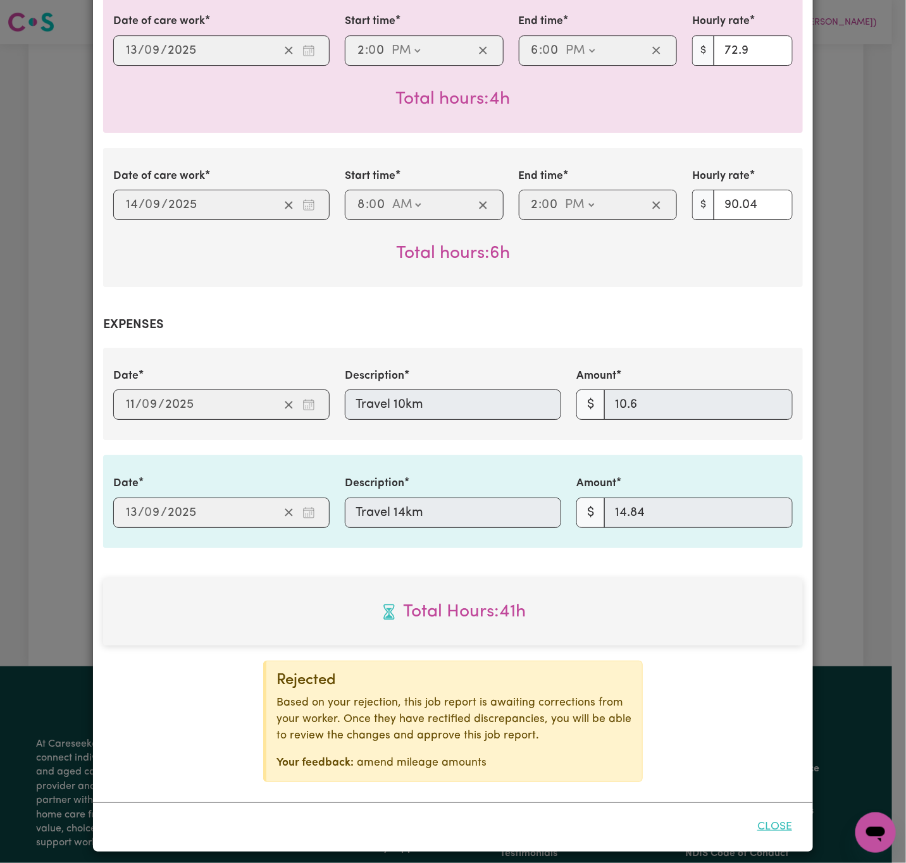
click at [777, 813] on button "Close" at bounding box center [774, 827] width 56 height 28
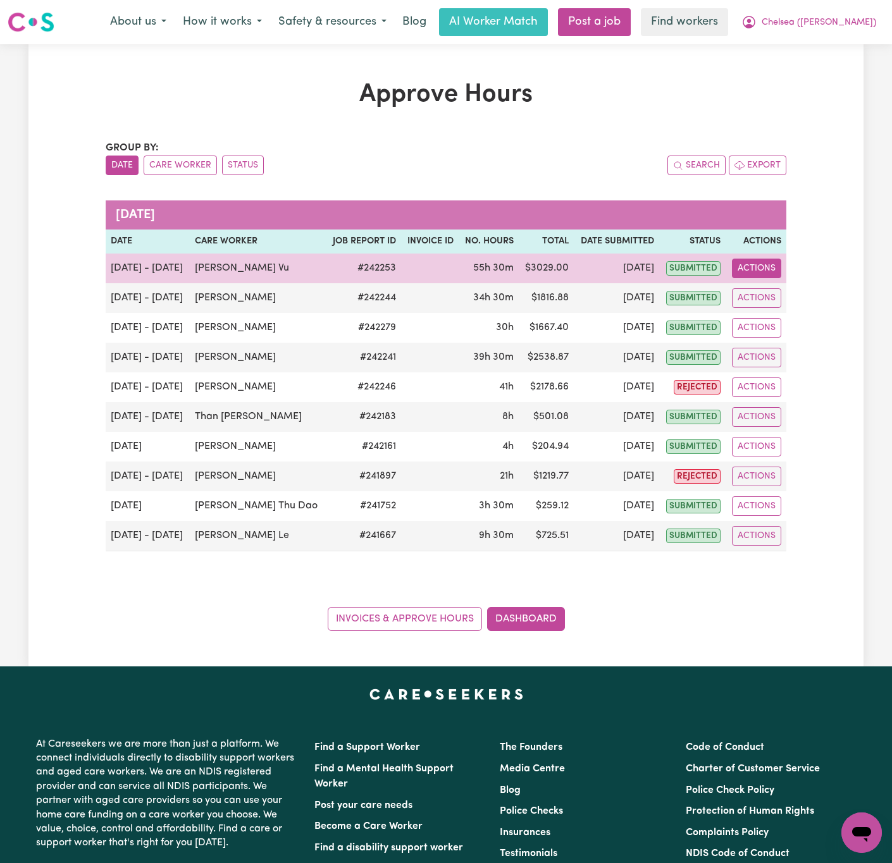
click at [748, 274] on button "Actions" at bounding box center [756, 269] width 49 height 20
click at [794, 298] on link "View Job Report" at bounding box center [791, 298] width 108 height 25
select select "pm"
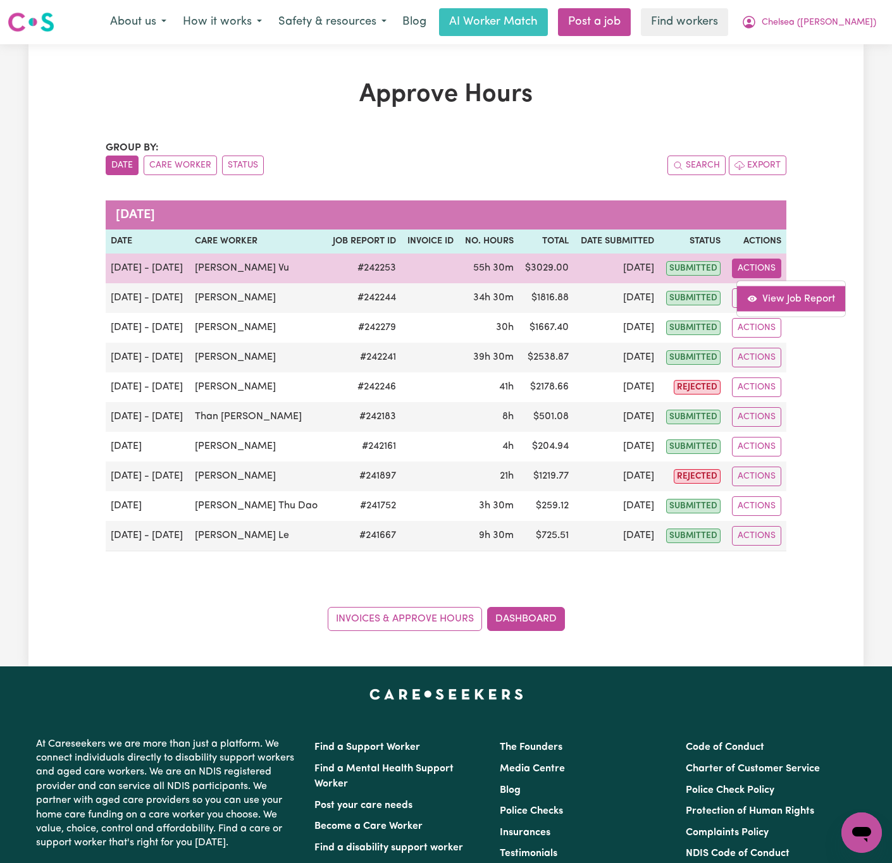
select select "pm"
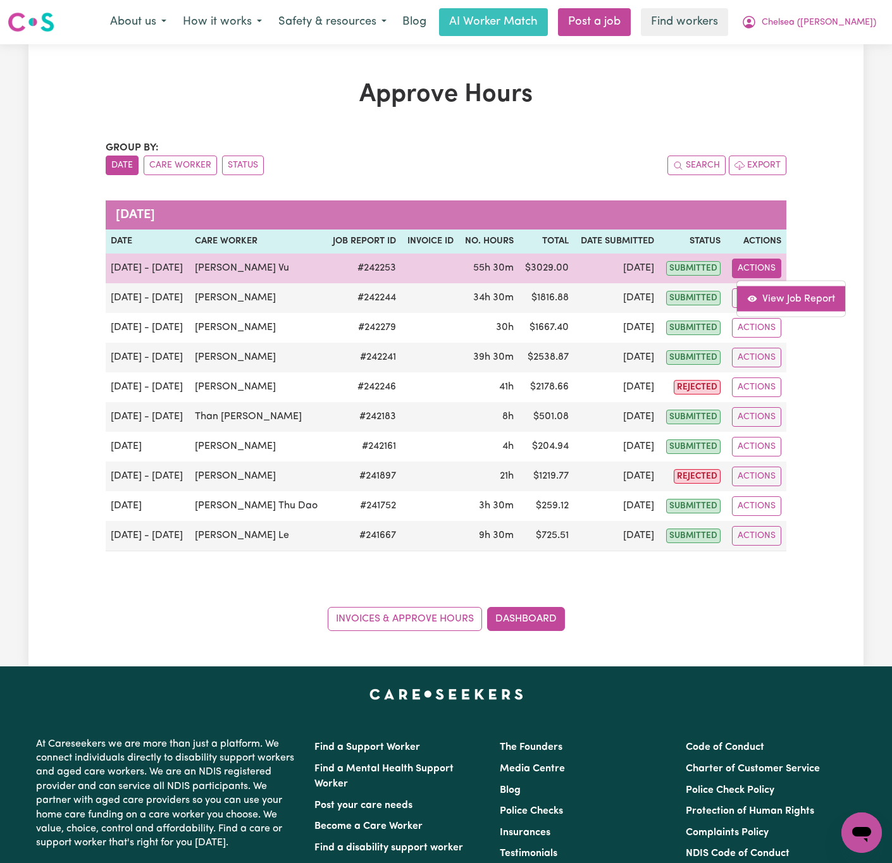
select select "pm"
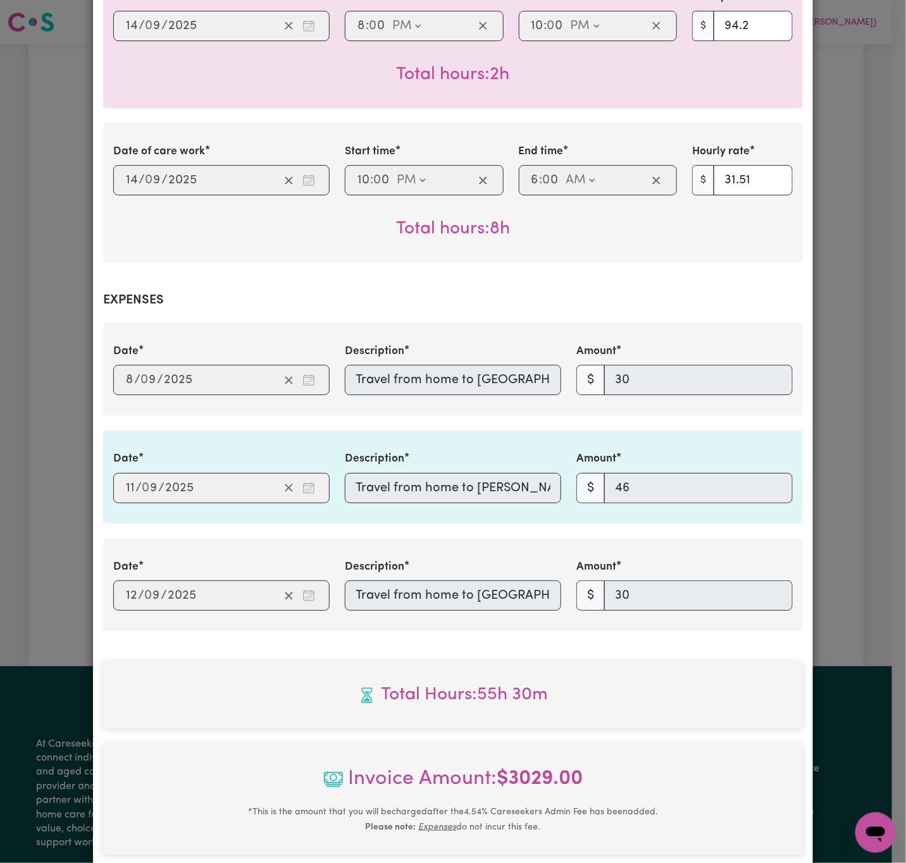
scroll to position [0, 347]
click at [691, 367] on div "Date 2025-09-08 8 / 0 9 / 2025 Description Travel from home to St. Peter Chanel…" at bounding box center [453, 369] width 694 height 52
click at [662, 477] on div "Date 2025-09-11 11 / 0 9 / 2025 Description Travel from home to Keon Park Child…" at bounding box center [453, 477] width 694 height 52
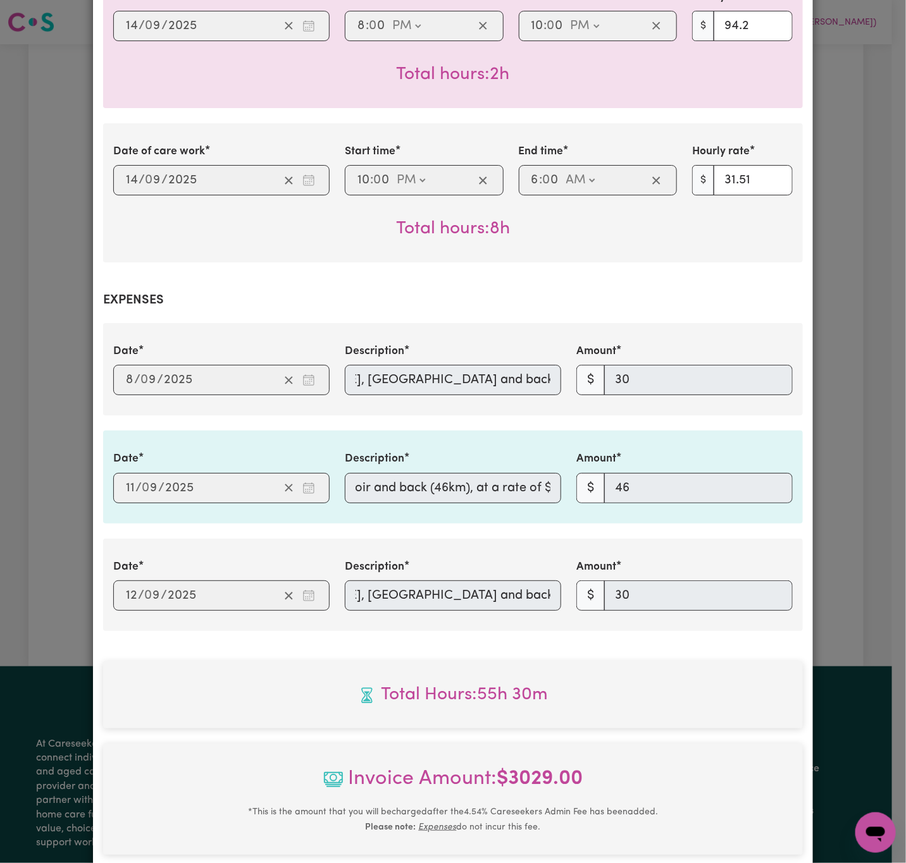
click at [757, 572] on div "Date 2025-09-12 12 / 0 9 / 2025 Description Travel from home to St. Peter Chane…" at bounding box center [453, 585] width 694 height 52
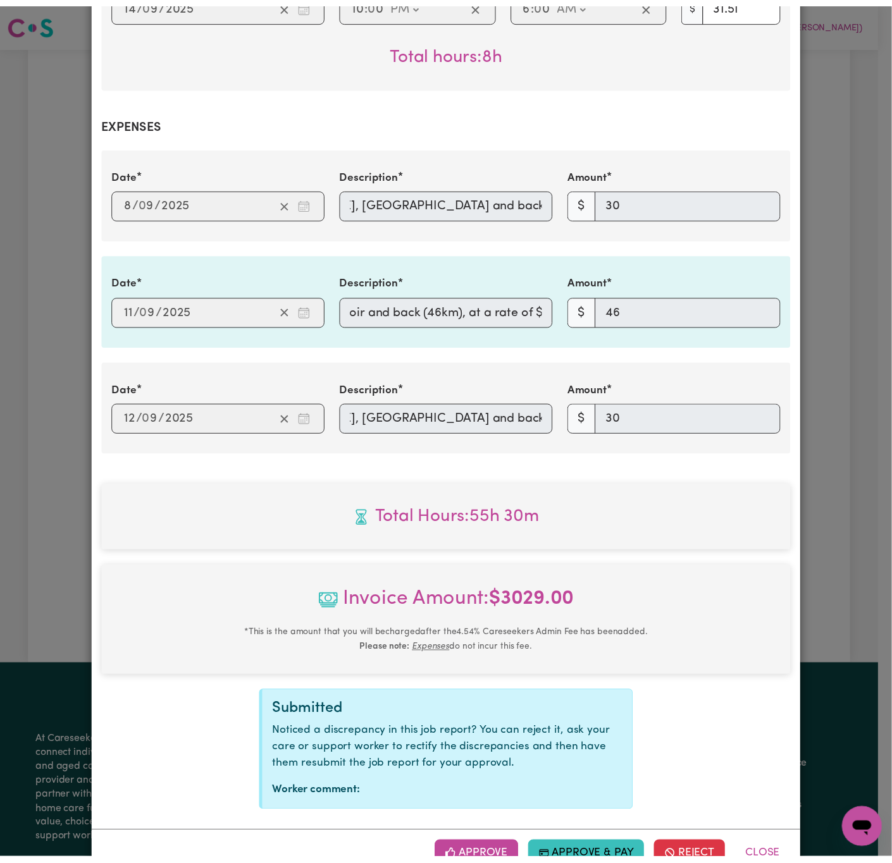
scroll to position [1823, 0]
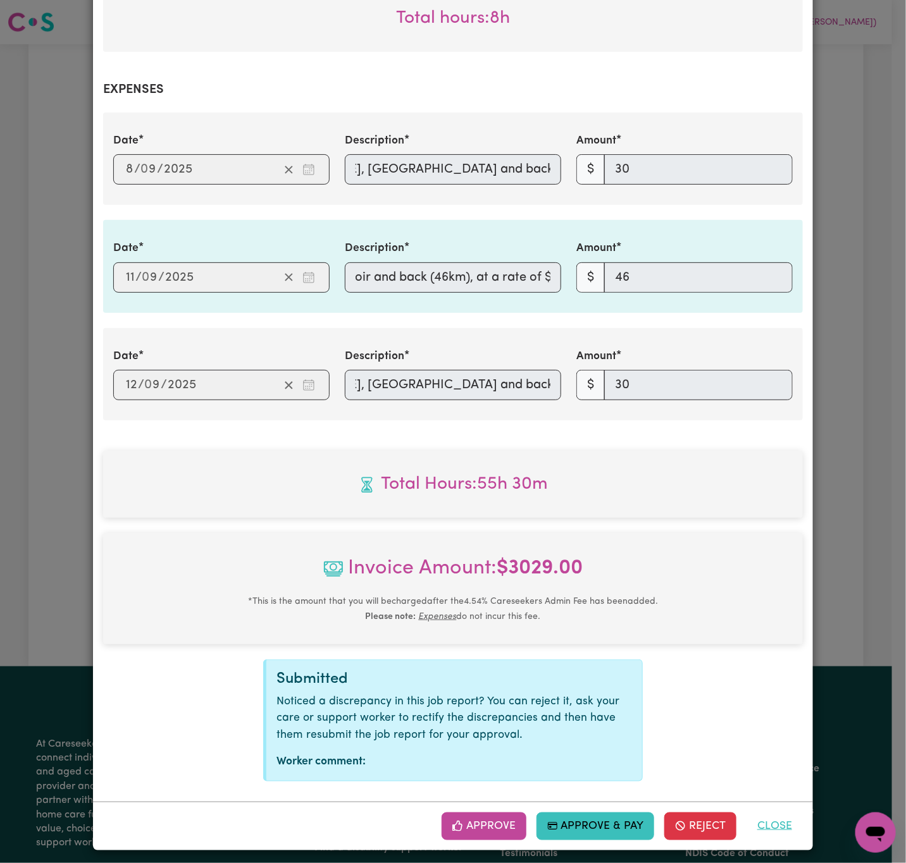
click at [780, 814] on button "Close" at bounding box center [774, 827] width 56 height 28
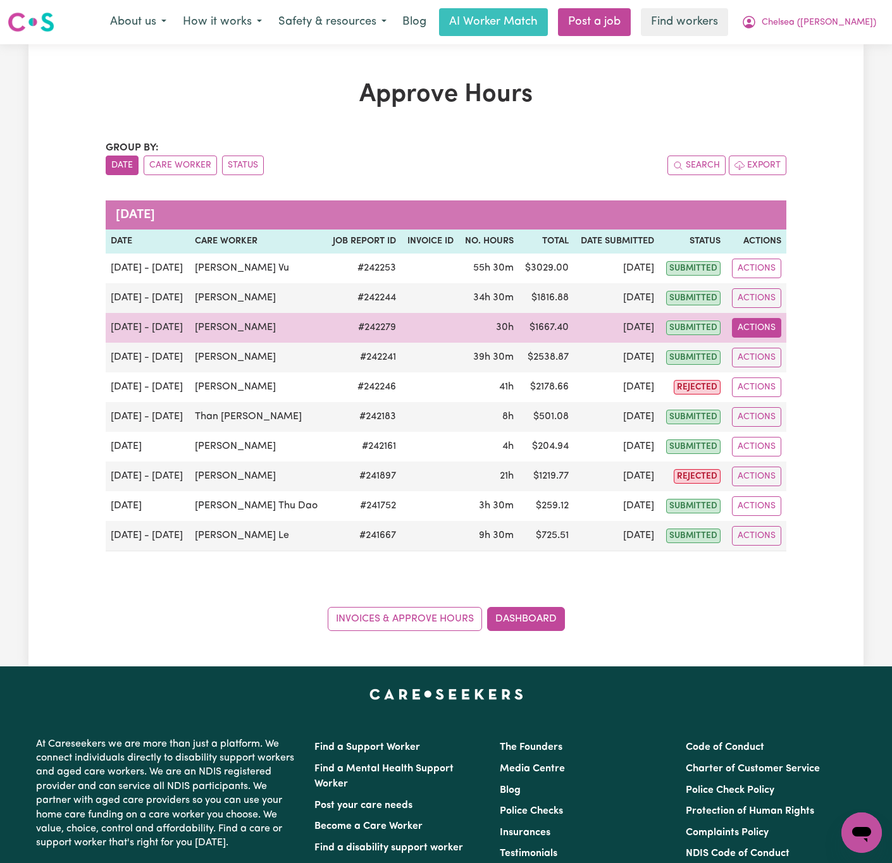
click at [761, 324] on button "Actions" at bounding box center [756, 328] width 49 height 20
click at [775, 357] on link "View Job Report" at bounding box center [791, 357] width 108 height 25
select select "pm"
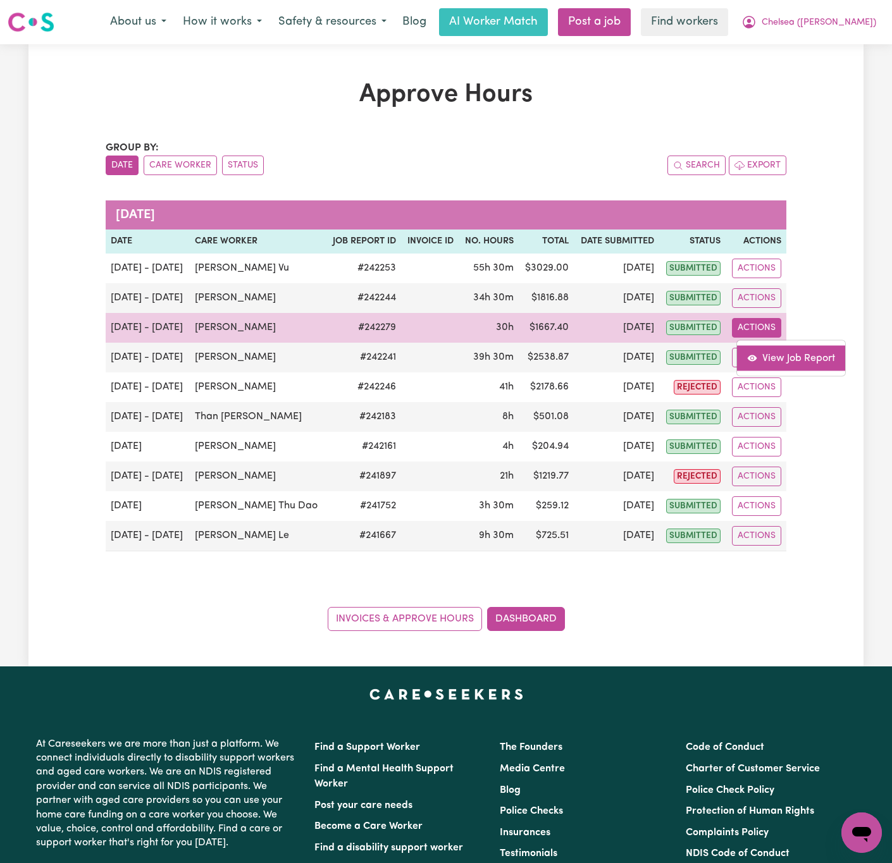
select select "pm"
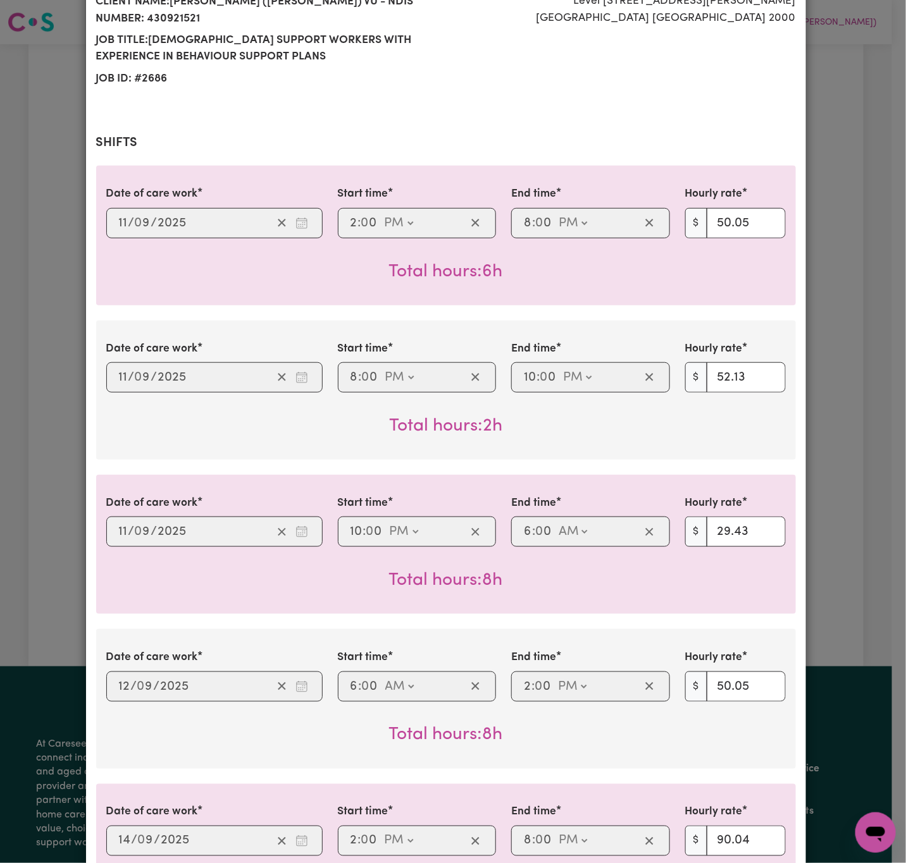
scroll to position [664, 0]
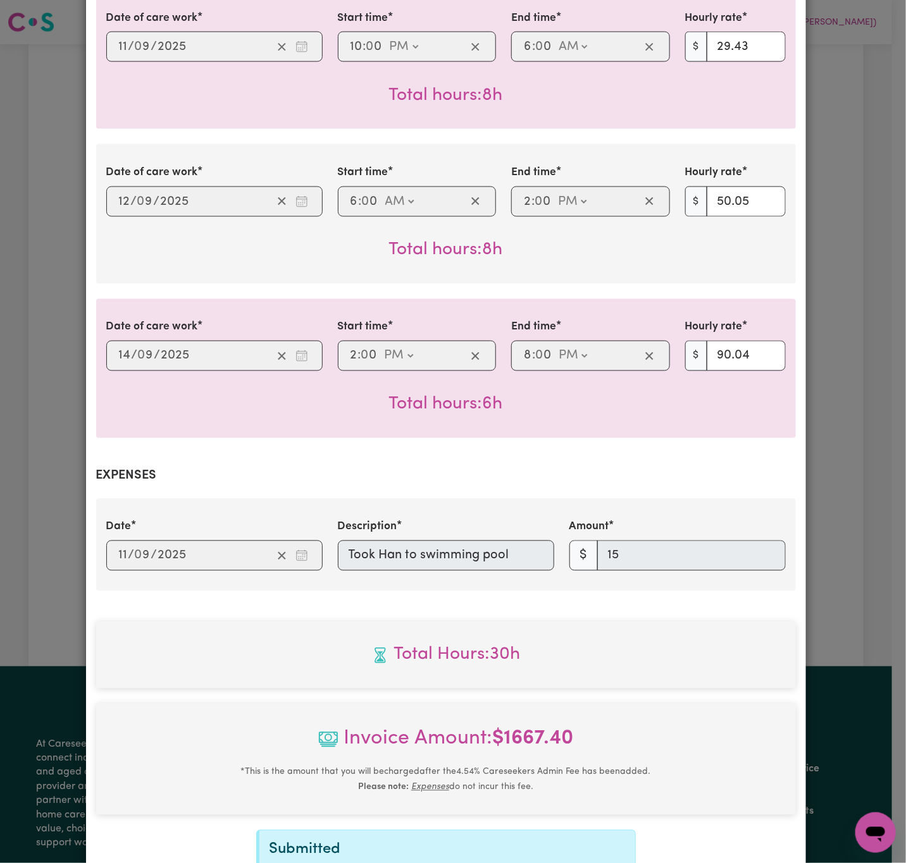
click at [298, 536] on div "Date [DATE] 11 / 0 9 / 2025 Description Took Han to swimming pool Amount $ 15" at bounding box center [446, 545] width 694 height 52
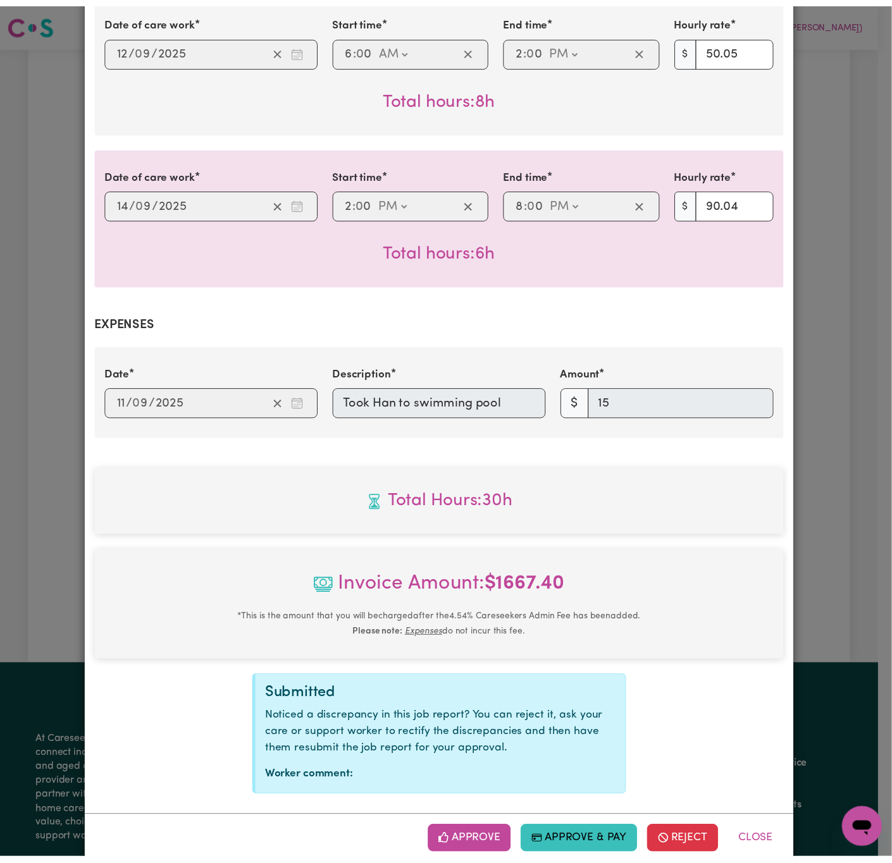
scroll to position [831, 0]
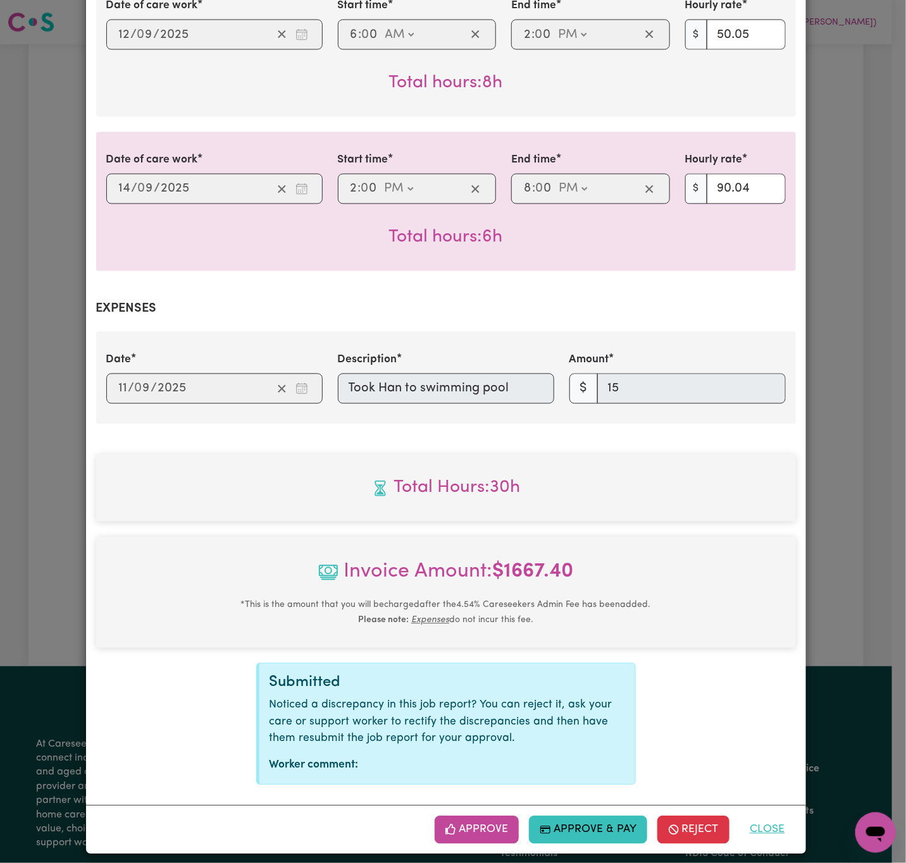
click at [774, 820] on button "Close" at bounding box center [767, 830] width 56 height 28
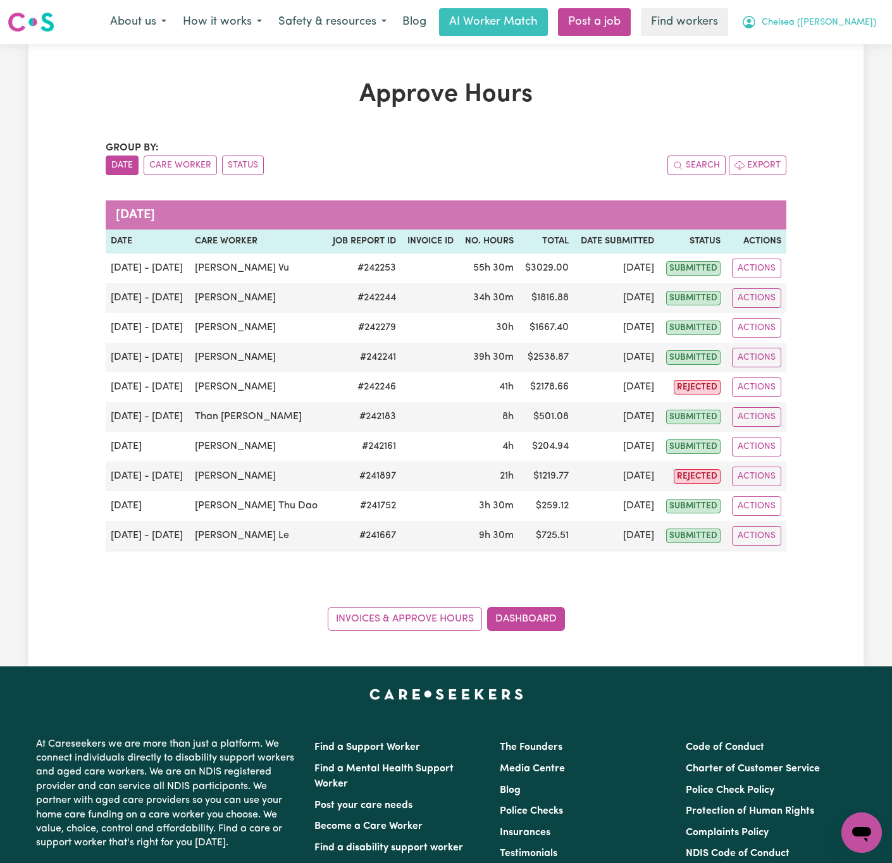
click at [854, 25] on span "Chelsea ([PERSON_NAME])" at bounding box center [818, 23] width 114 height 14
click at [859, 71] on link "Logout" at bounding box center [834, 73] width 100 height 24
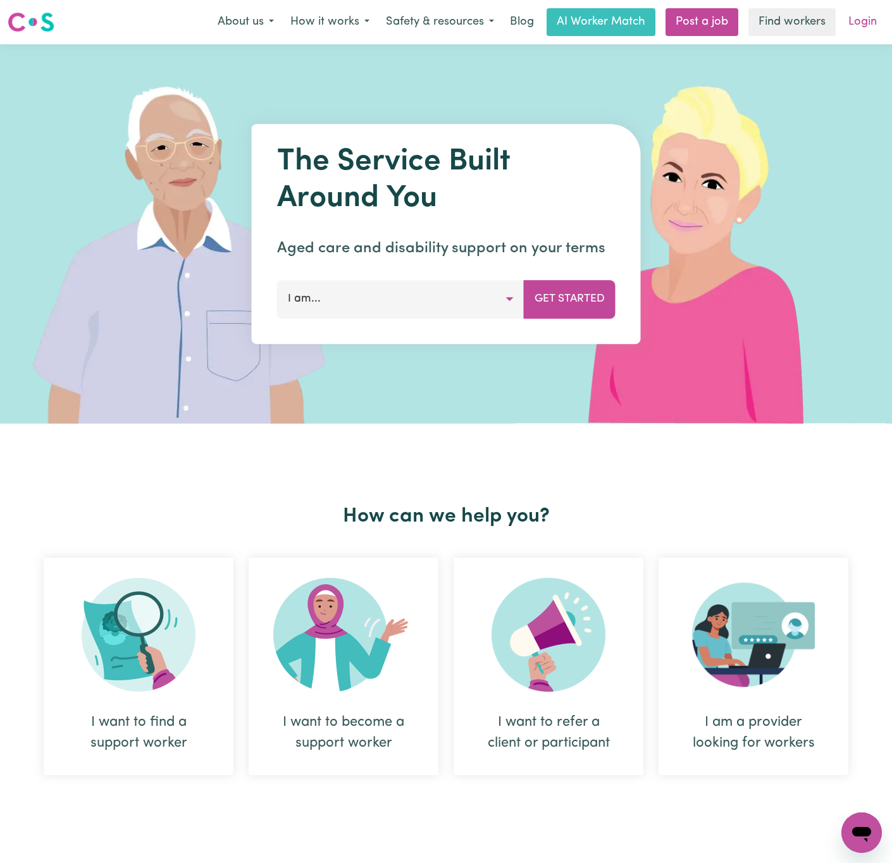
click at [857, 23] on link "Login" at bounding box center [862, 22] width 44 height 28
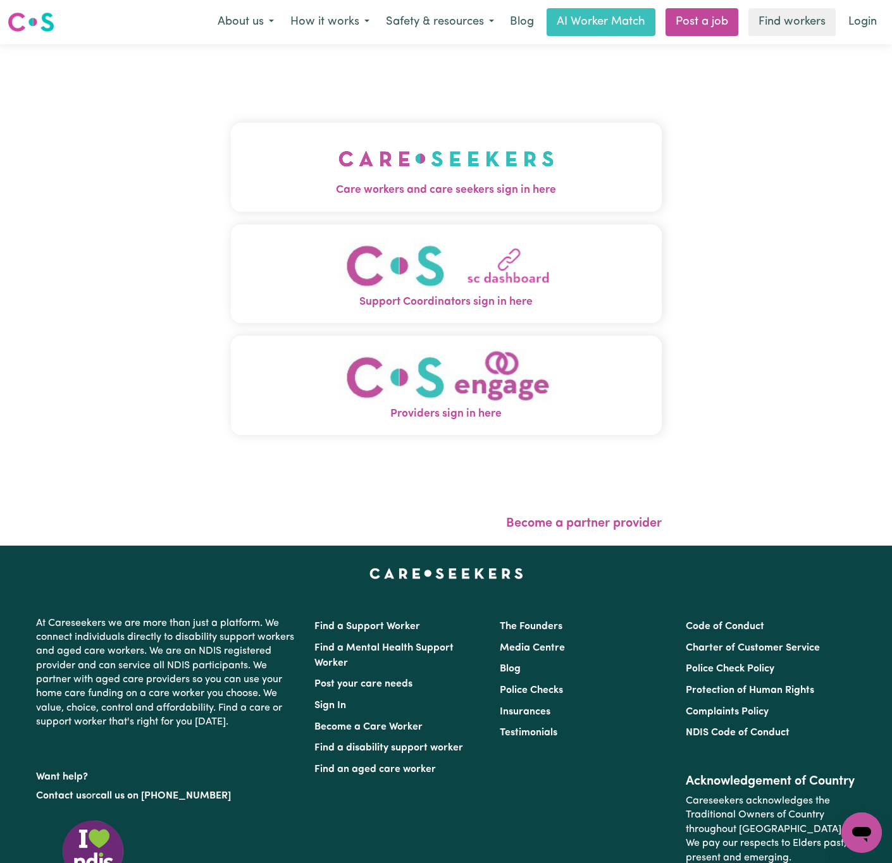
drag, startPoint x: 393, startPoint y: 181, endPoint x: 412, endPoint y: 181, distance: 18.3
click at [393, 180] on img "Care workers and care seekers sign in here" at bounding box center [446, 158] width 216 height 47
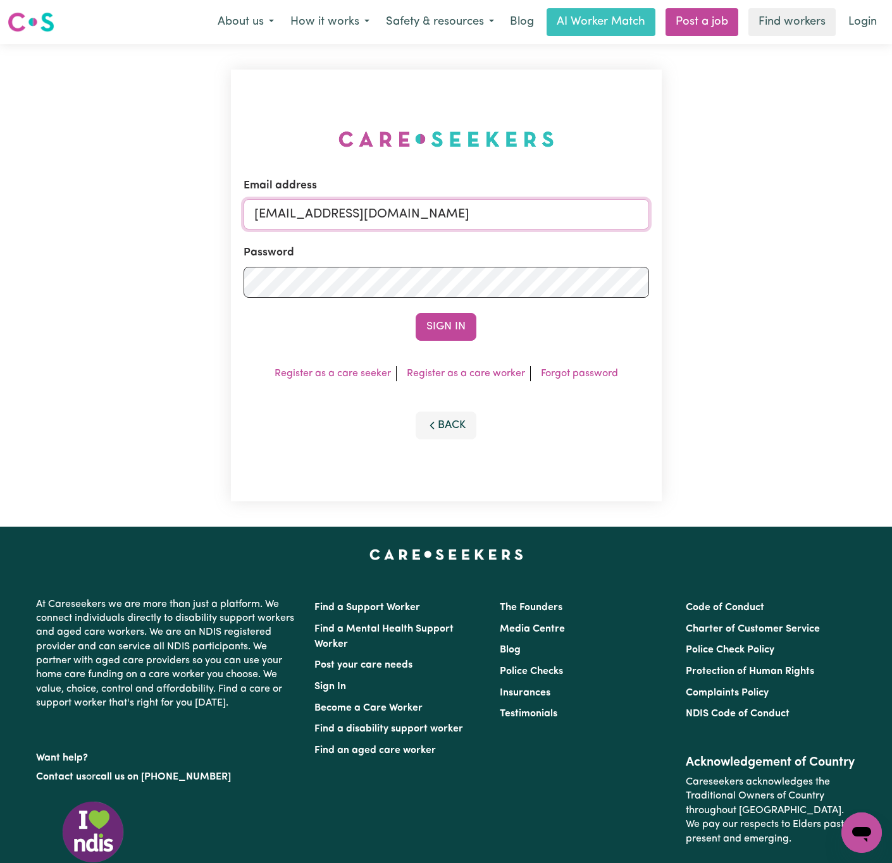
drag, startPoint x: 568, startPoint y: 213, endPoint x: 900, endPoint y: 238, distance: 332.9
click at [891, 235] on html "Menu About us How it works Safety & resources Blog AI Worker Match Post a job F…" at bounding box center [446, 521] width 892 height 1042
paste input "LeahTaggartIC"
type input "[EMAIL_ADDRESS][DOMAIN_NAME]"
click at [415, 313] on button "Sign In" at bounding box center [445, 327] width 61 height 28
